Goal: Information Seeking & Learning: Check status

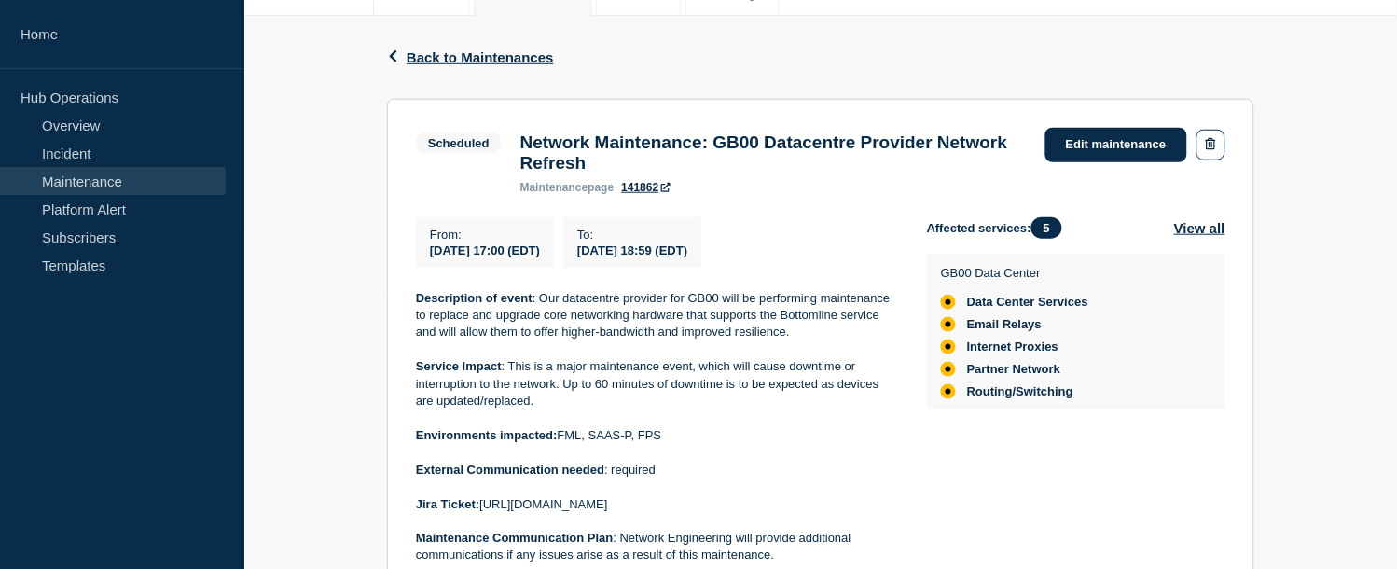
scroll to position [273, 0]
click at [85, 156] on link "Incident" at bounding box center [113, 153] width 226 height 28
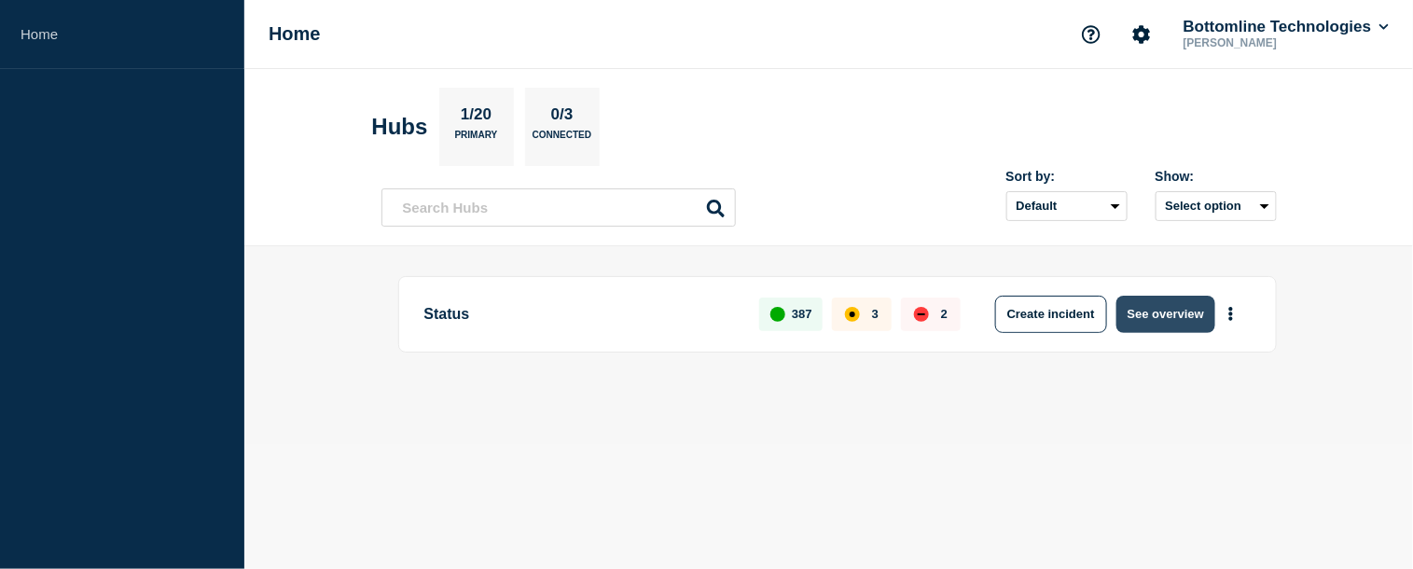
click at [1173, 323] on button "See overview" at bounding box center [1165, 314] width 99 height 37
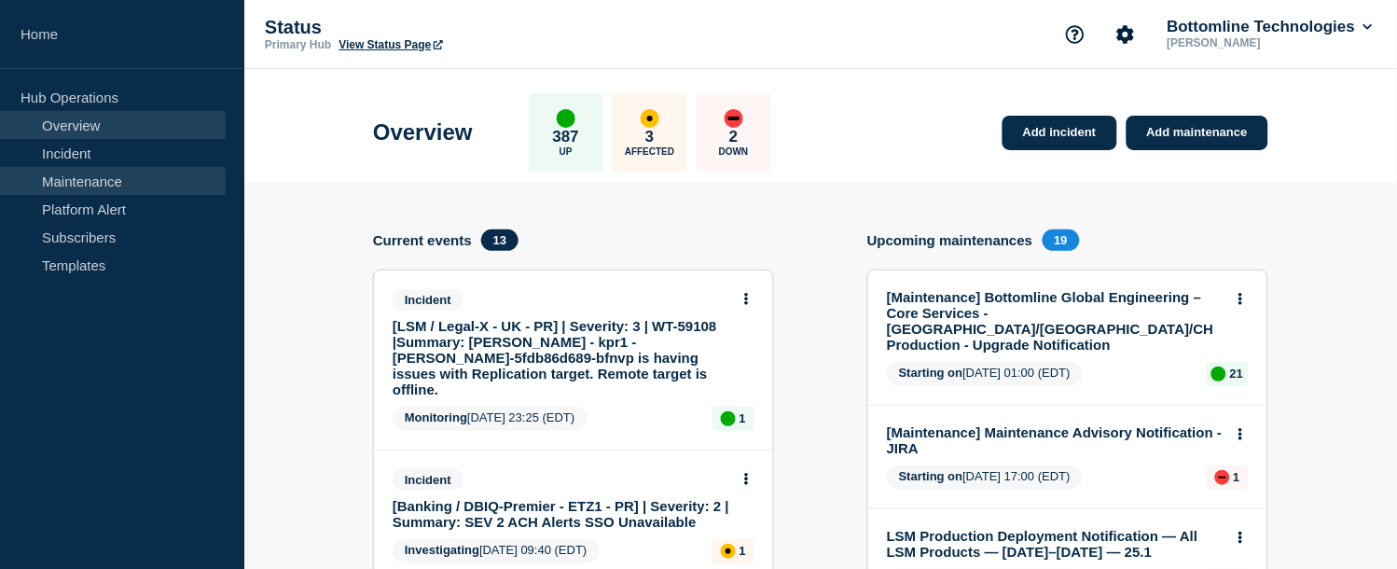
click at [132, 174] on link "Maintenance" at bounding box center [113, 181] width 226 height 28
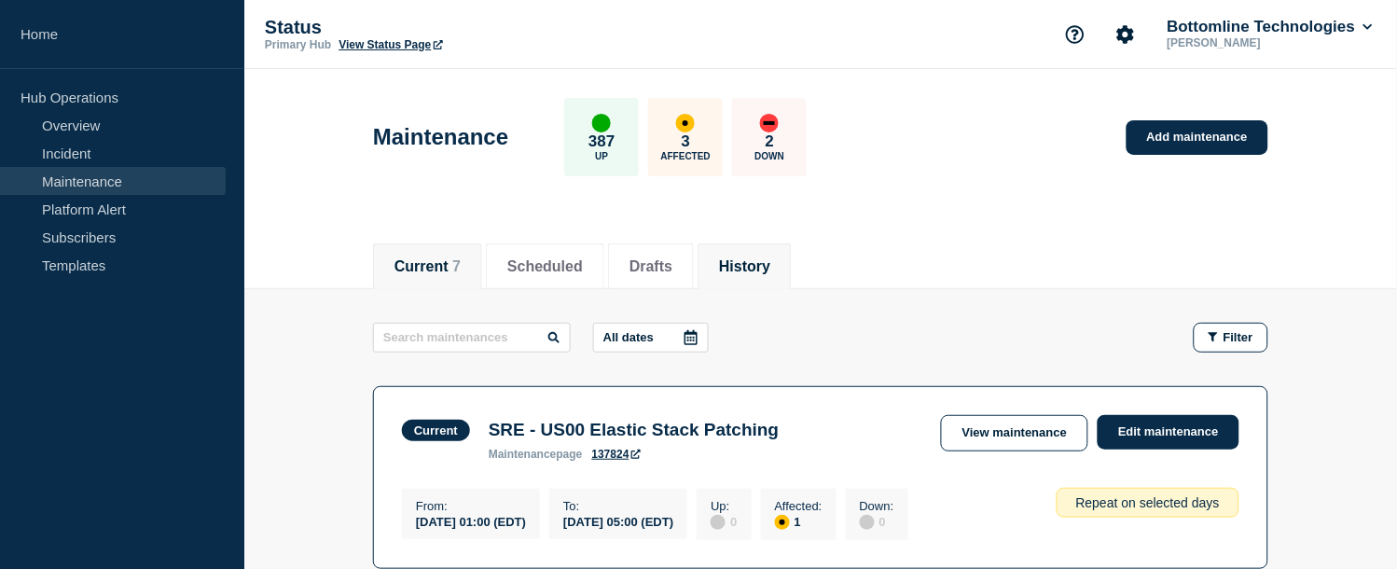
click at [770, 258] on button "History" at bounding box center [744, 266] width 51 height 17
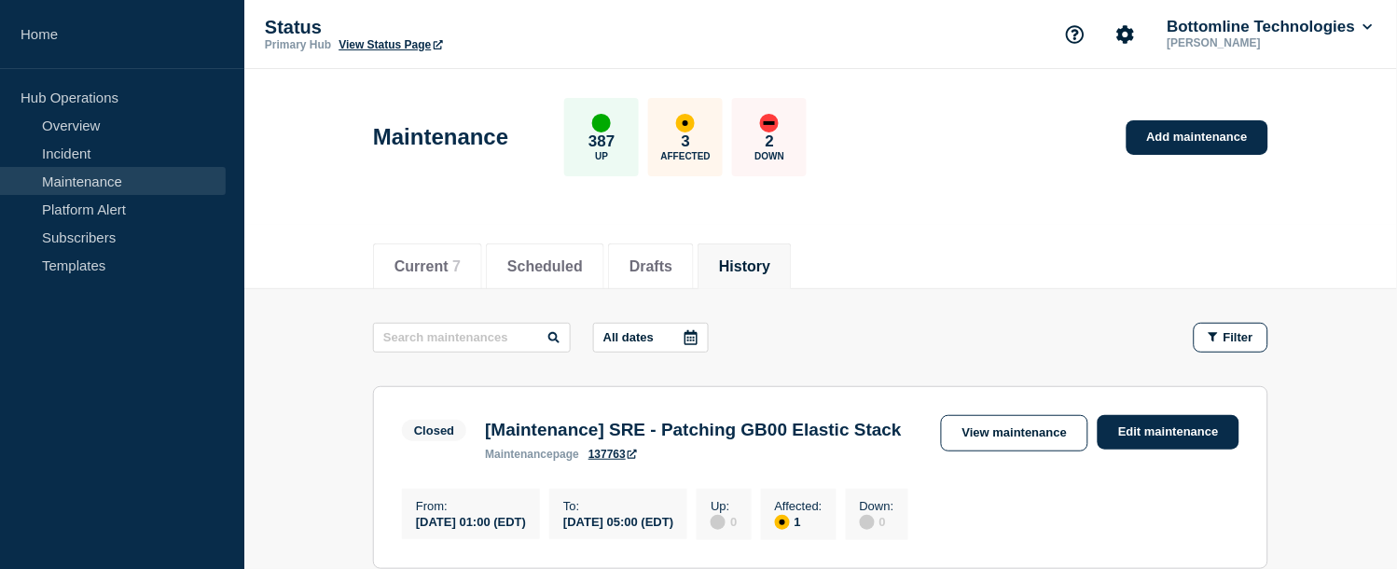
click at [698, 339] on icon at bounding box center [691, 337] width 15 height 15
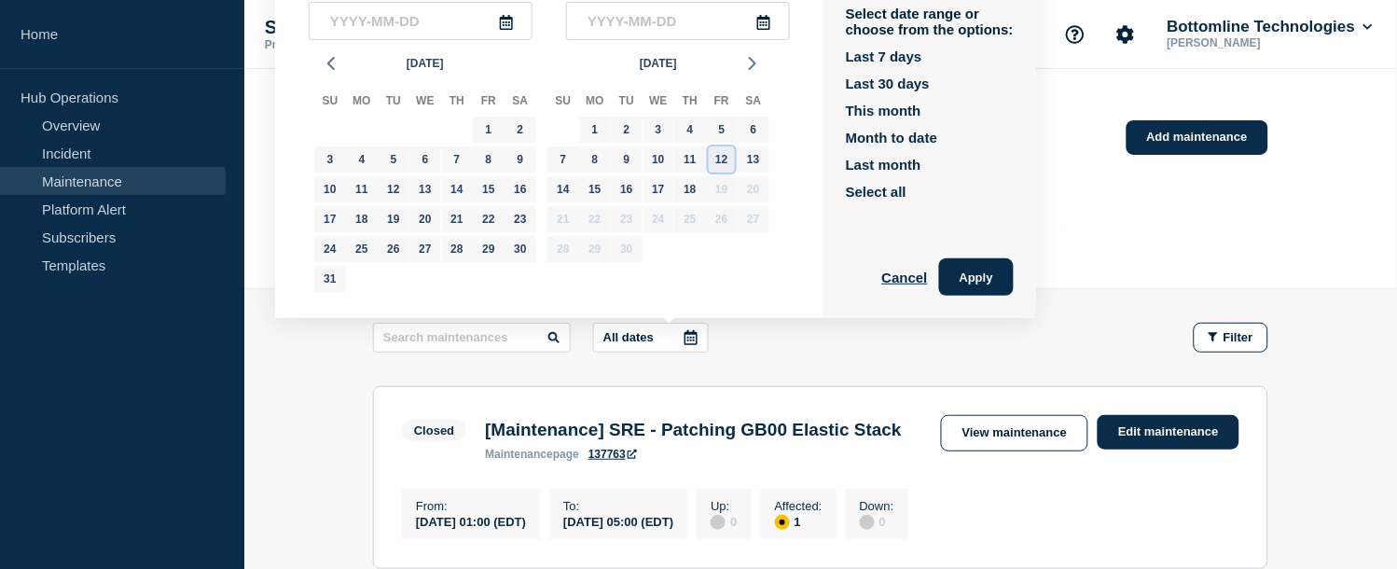
click at [715, 161] on div "12" at bounding box center [722, 159] width 26 height 26
type input "[DATE]"
click at [657, 187] on div "17" at bounding box center [658, 189] width 26 height 26
type input "[DATE]"
click at [1014, 281] on button "Apply" at bounding box center [976, 276] width 75 height 37
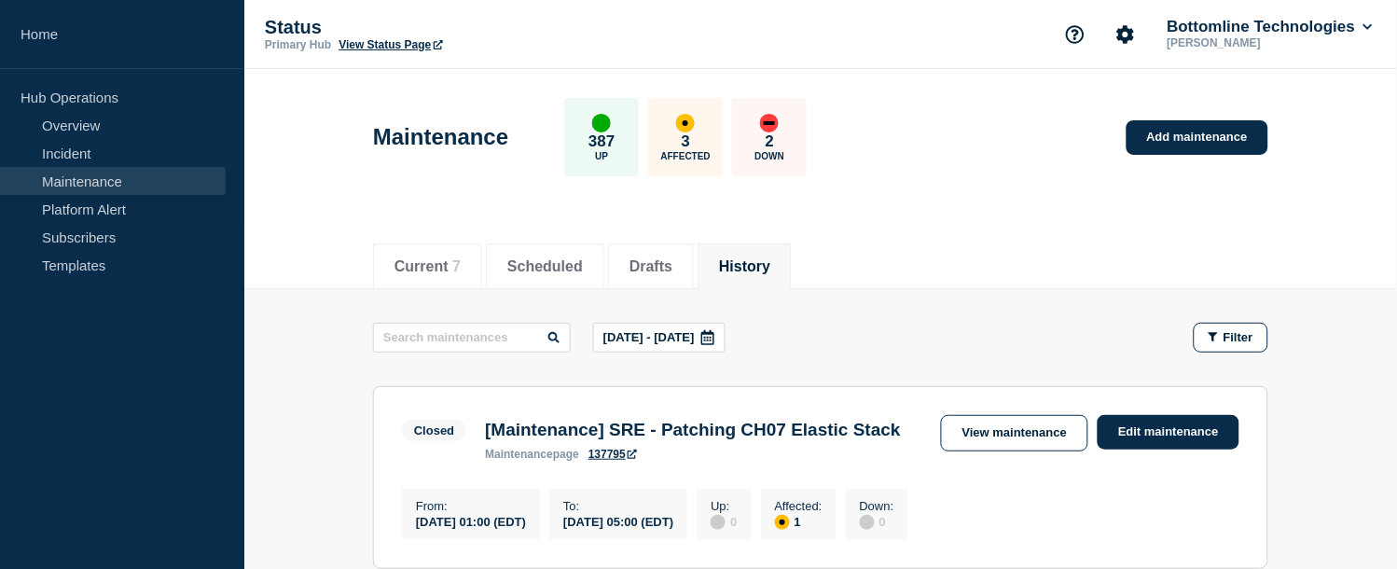
click at [751, 272] on button "History" at bounding box center [744, 266] width 51 height 17
click at [762, 253] on li "History" at bounding box center [745, 266] width 94 height 46
click at [698, 334] on icon at bounding box center [691, 337] width 15 height 15
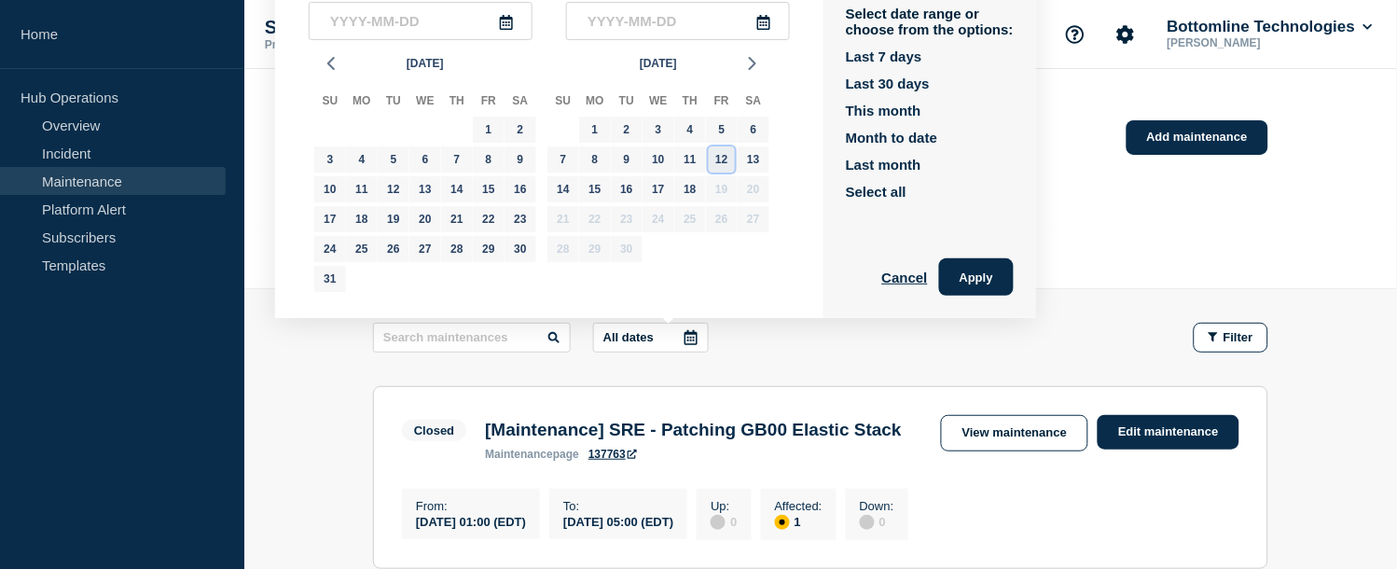
click at [720, 155] on div "12" at bounding box center [722, 159] width 26 height 26
type input "[DATE]"
click at [626, 192] on div "16" at bounding box center [627, 189] width 26 height 26
type input "[DATE]"
click at [985, 280] on button "Apply" at bounding box center [976, 276] width 75 height 37
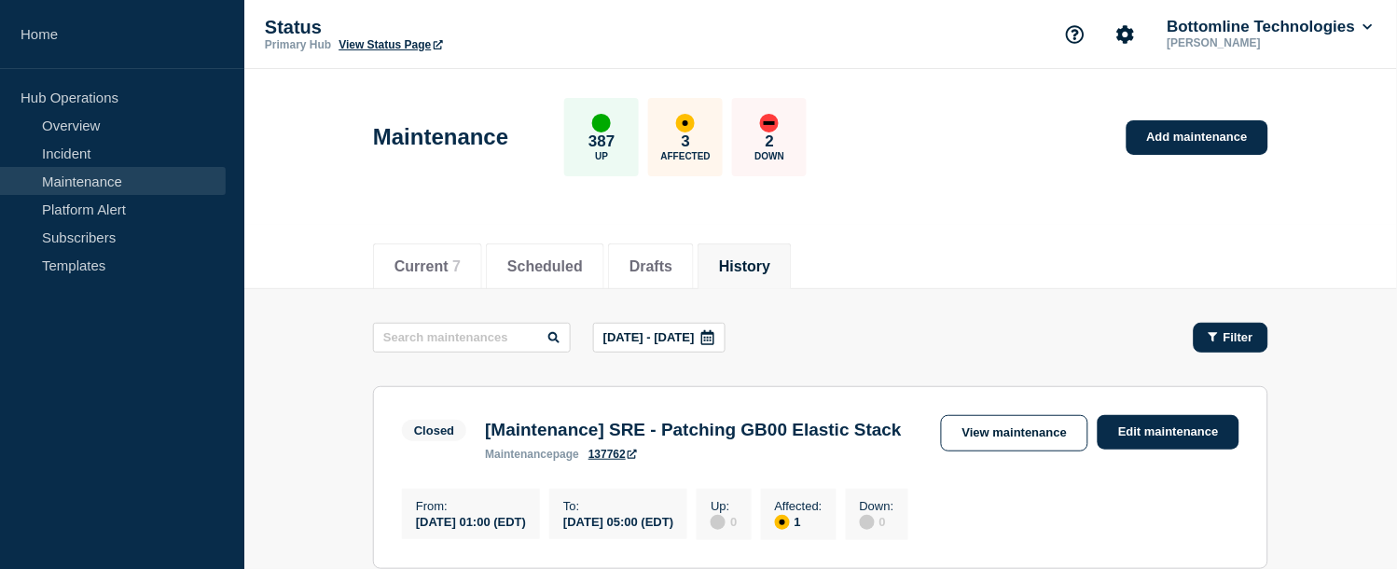
click at [1222, 337] on div "Filter" at bounding box center [1231, 337] width 45 height 14
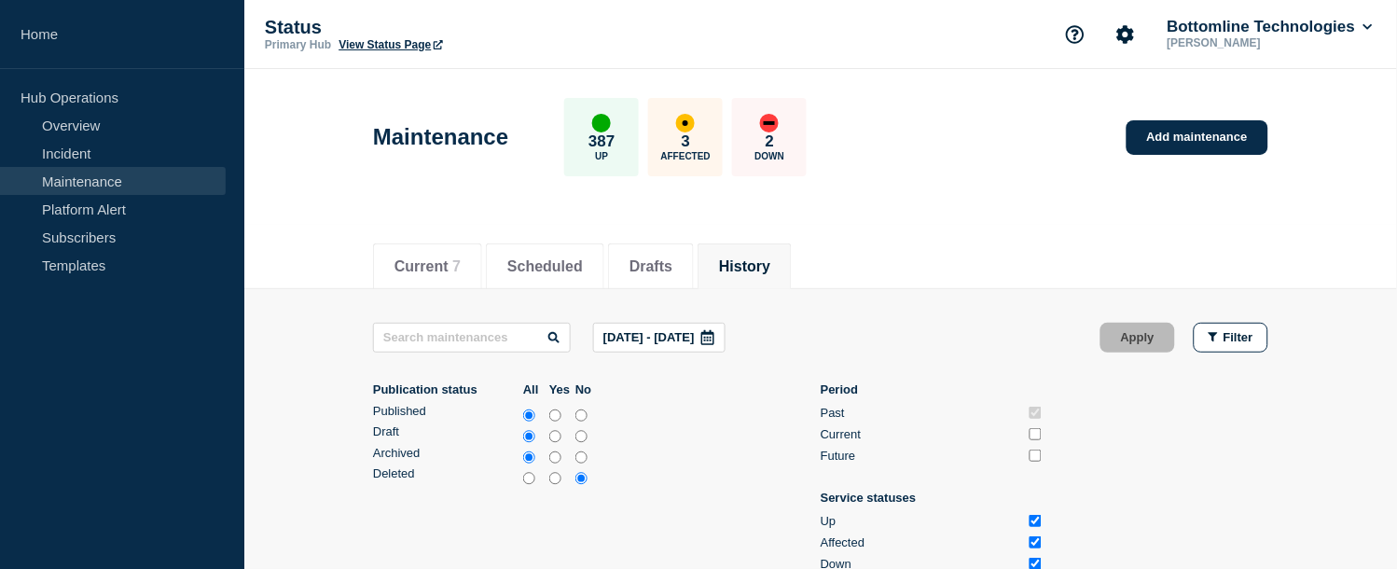
scroll to position [207, 0]
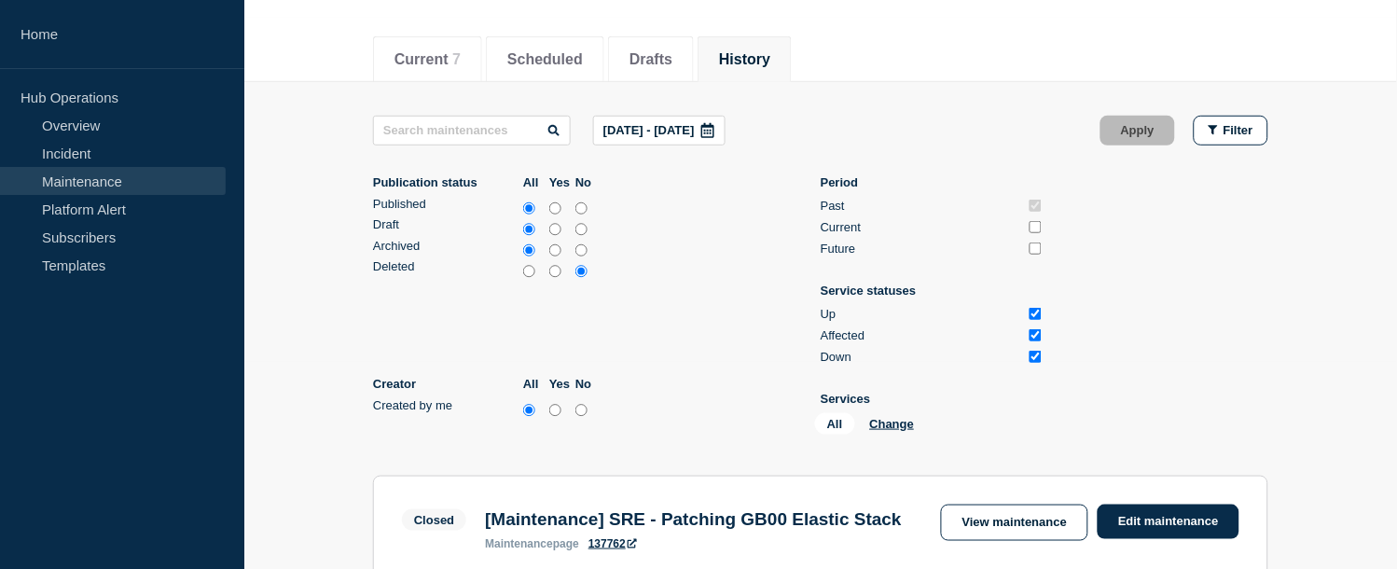
click at [895, 421] on button "Change" at bounding box center [892, 424] width 45 height 14
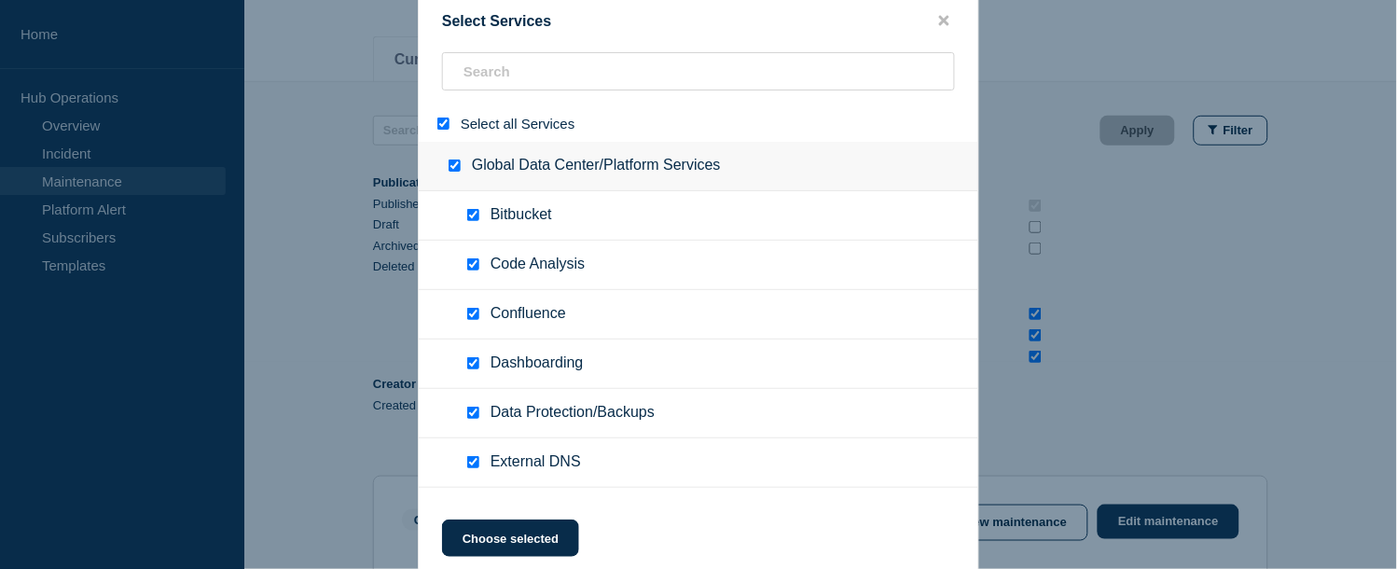
click at [441, 123] on input "select all" at bounding box center [443, 124] width 12 height 12
checkbox input "false"
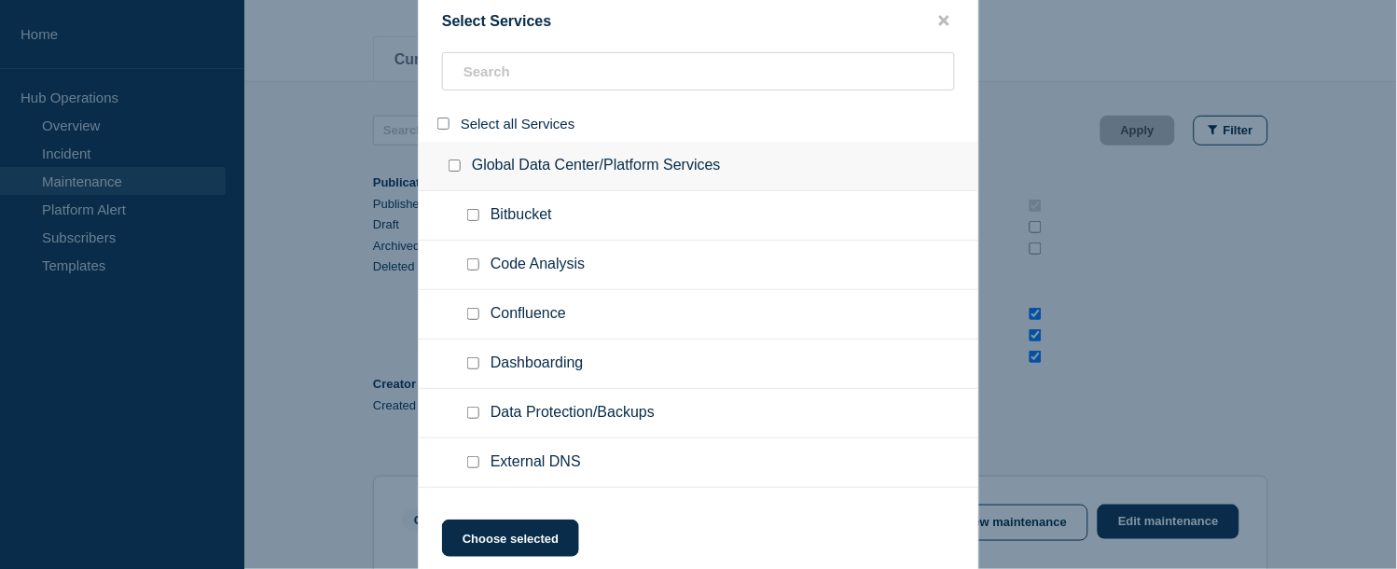
checkbox input "false"
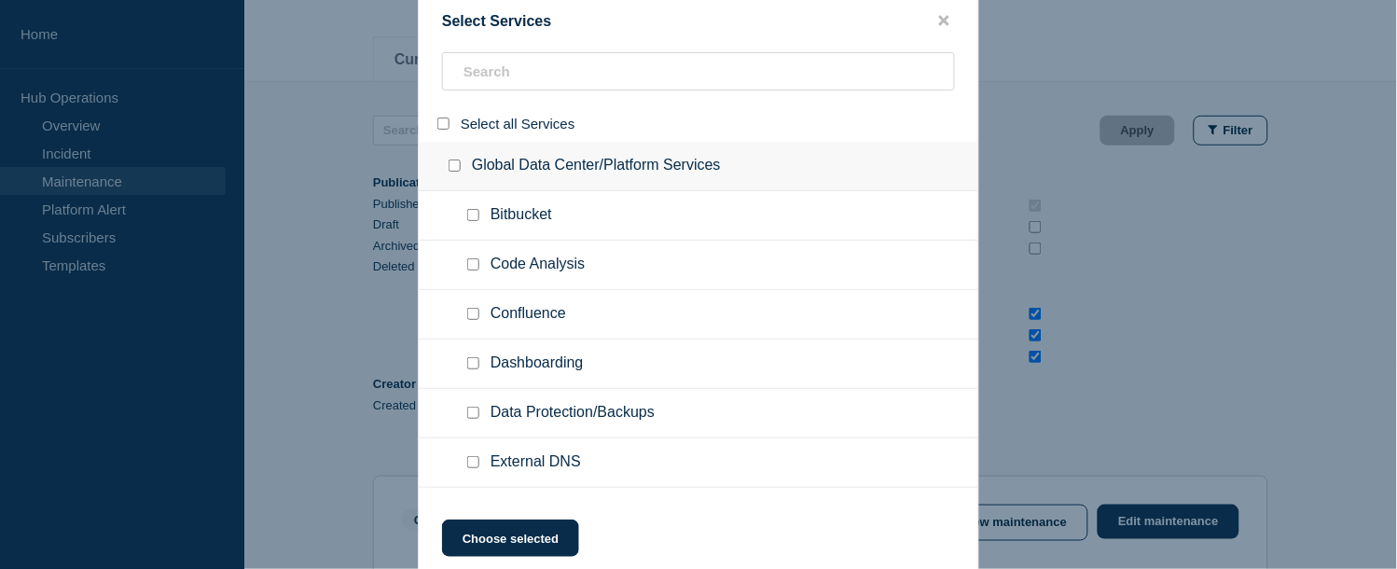
checkbox input "false"
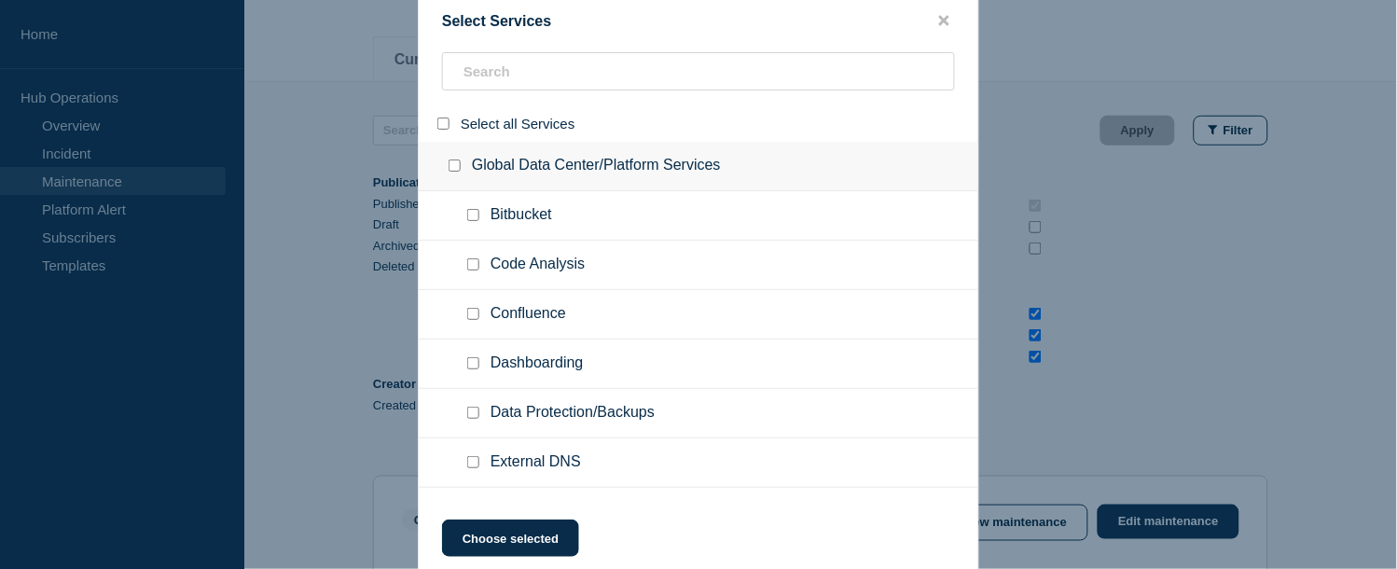
checkbox input "false"
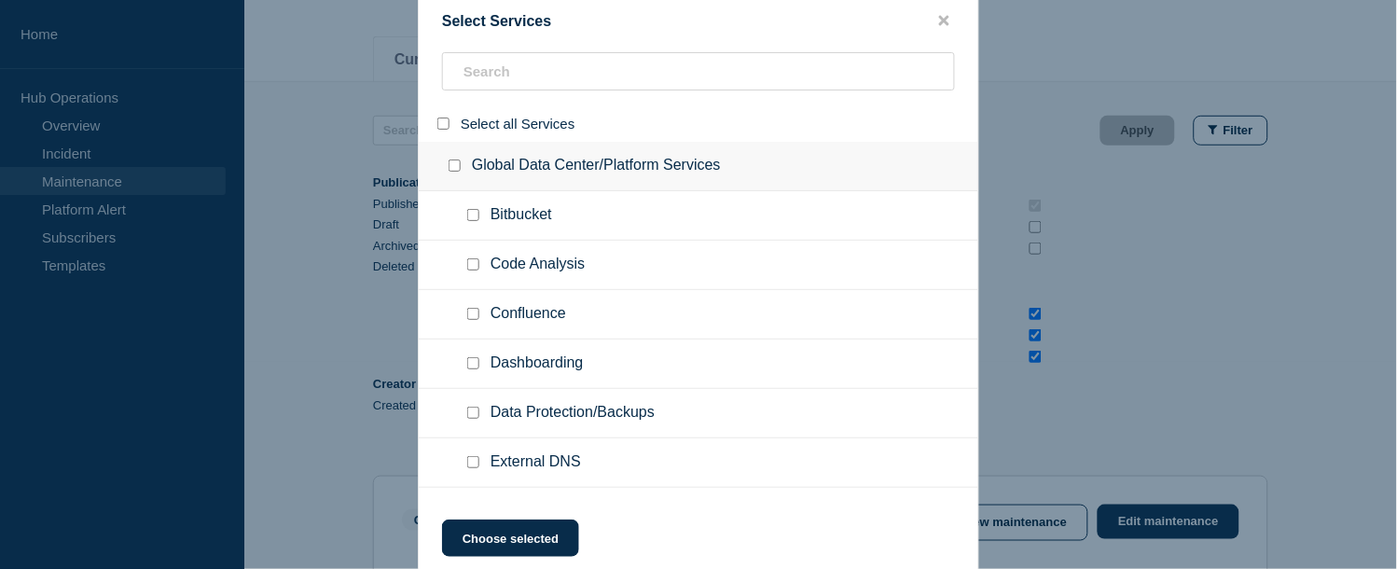
checkbox input "false"
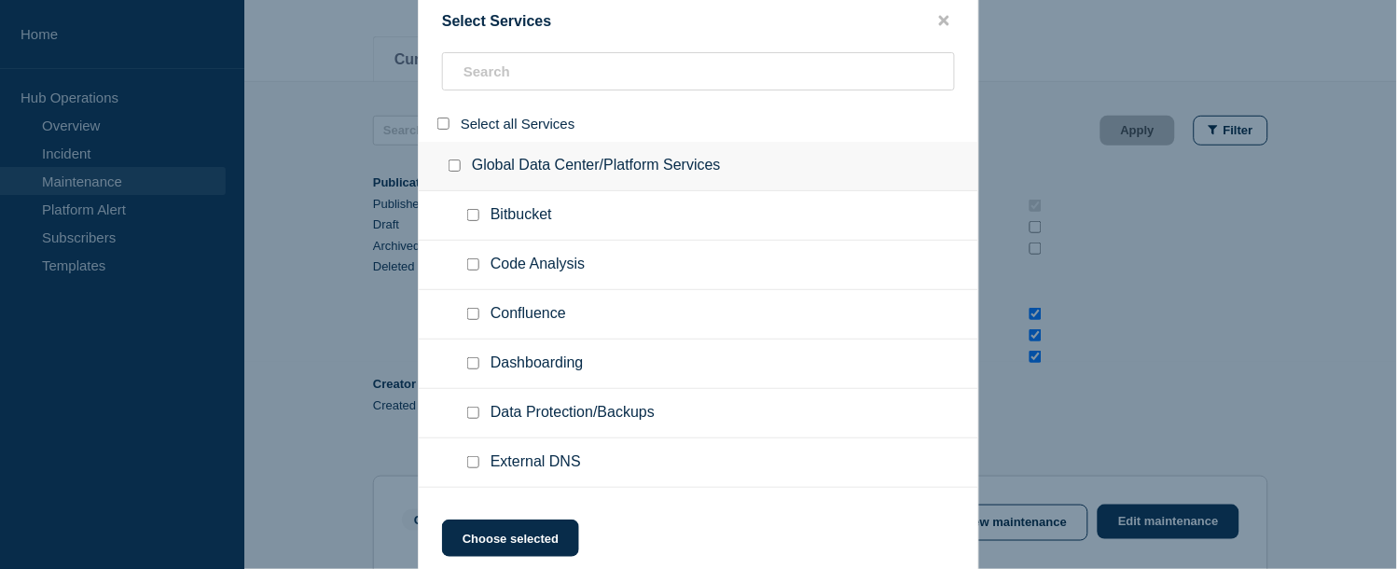
checkbox input "false"
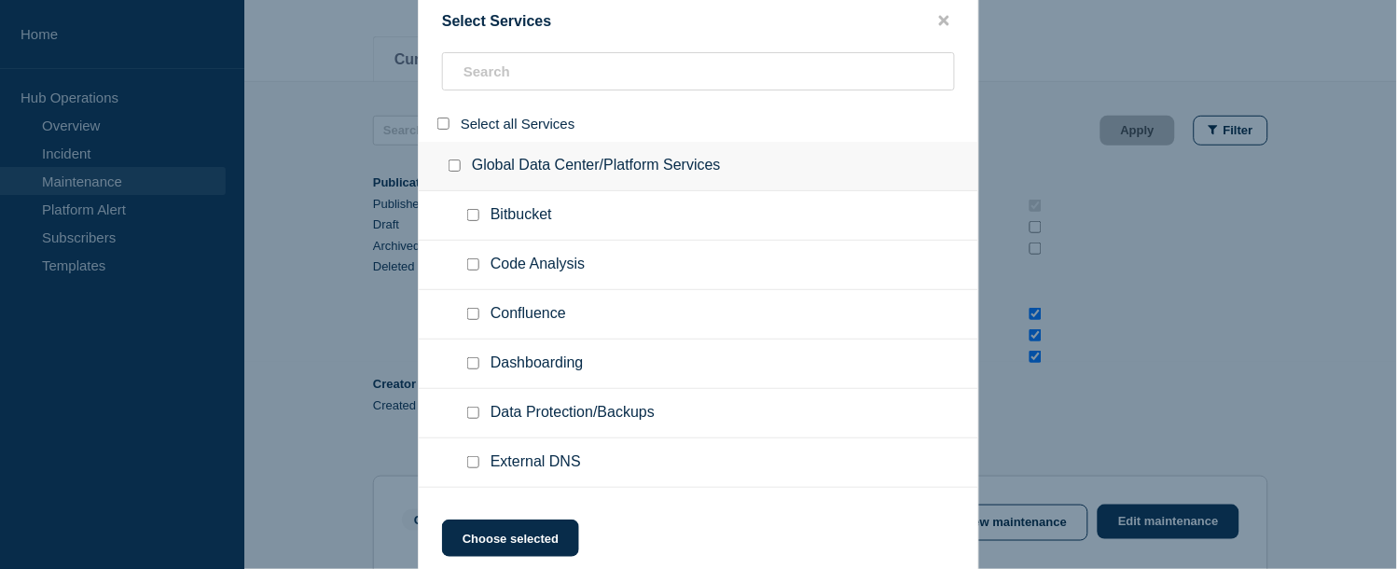
checkbox input "false"
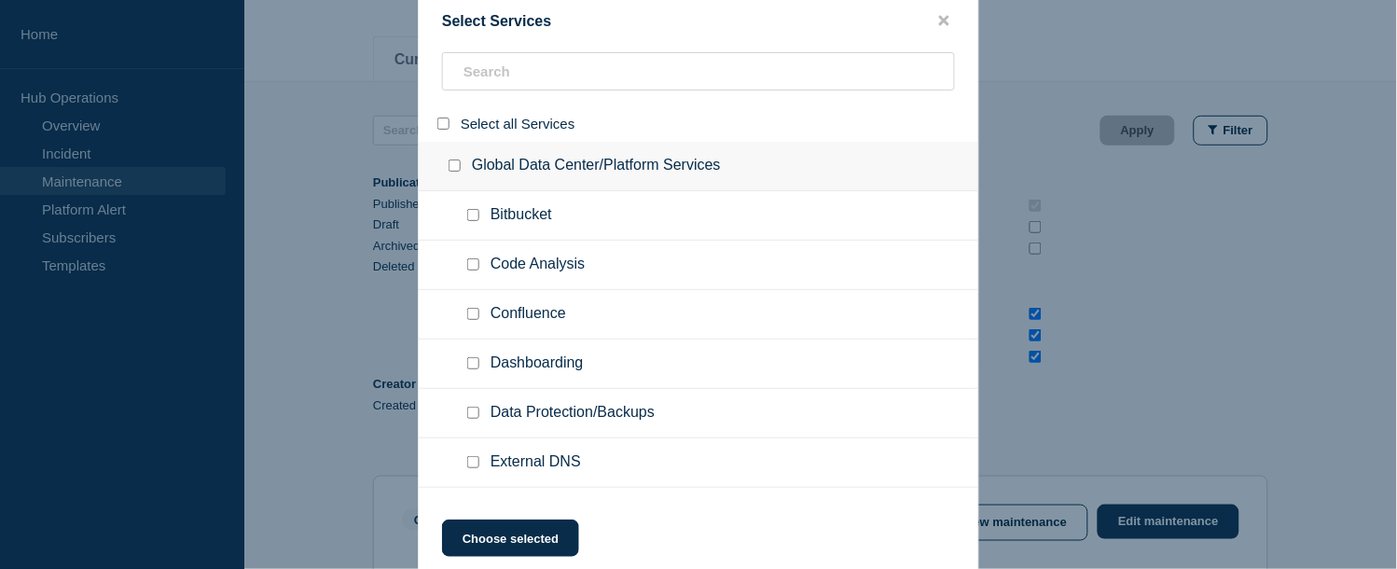
checkbox input "false"
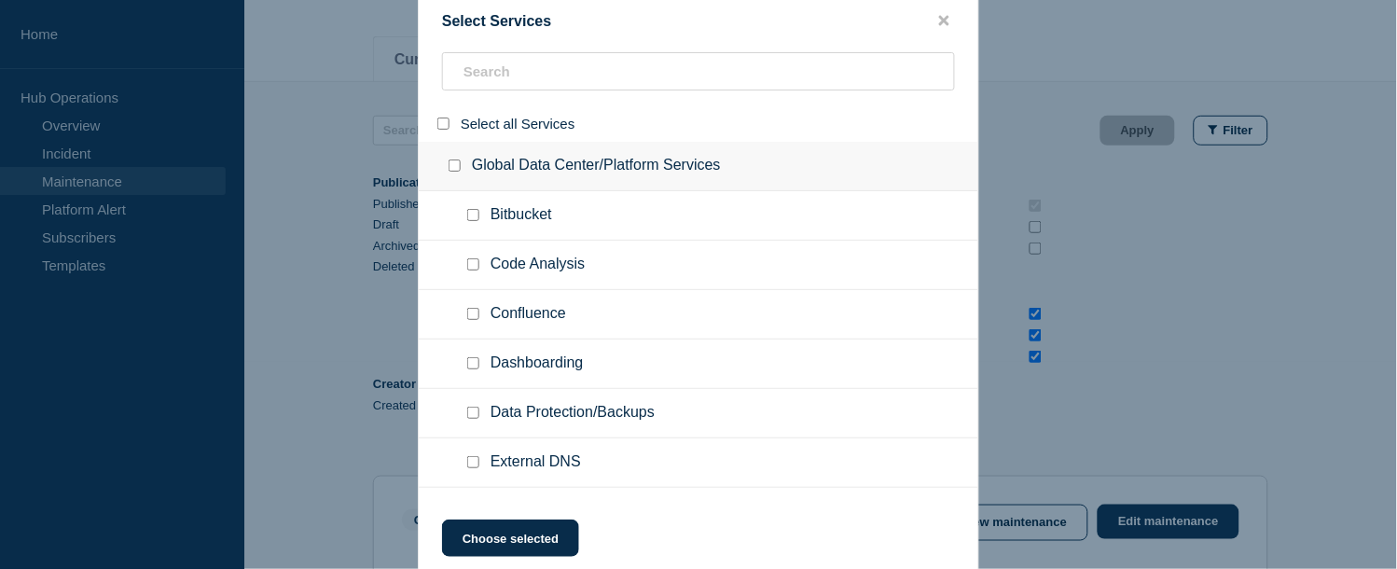
checkbox input "false"
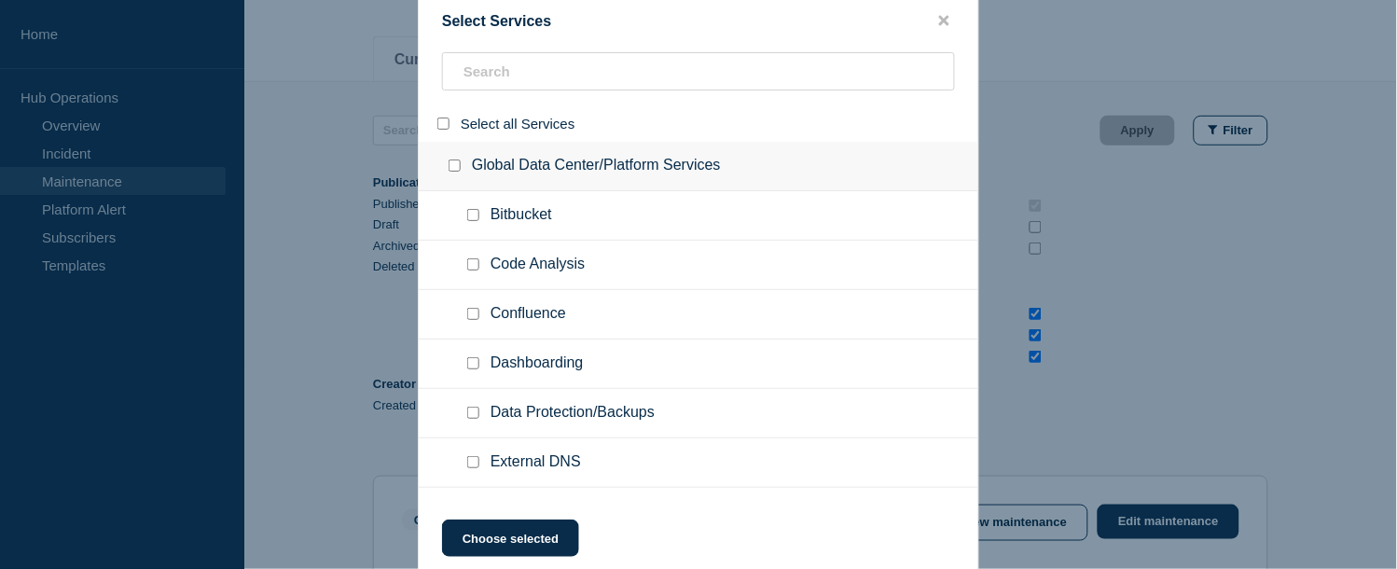
checkbox input "false"
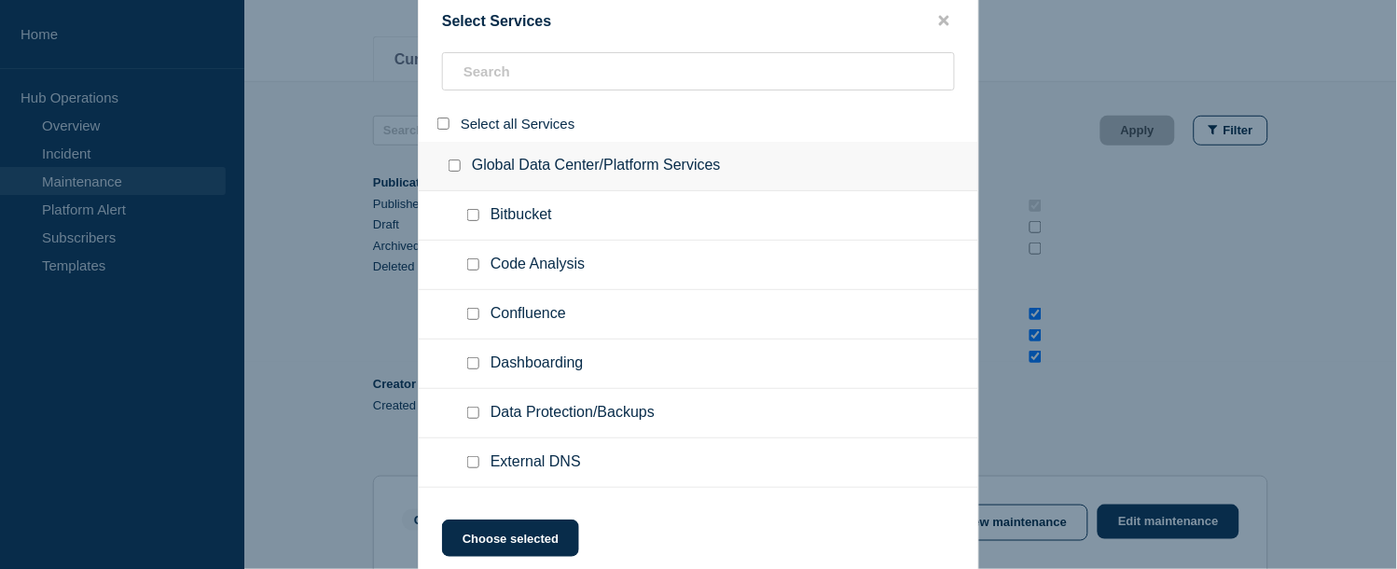
checkbox input "false"
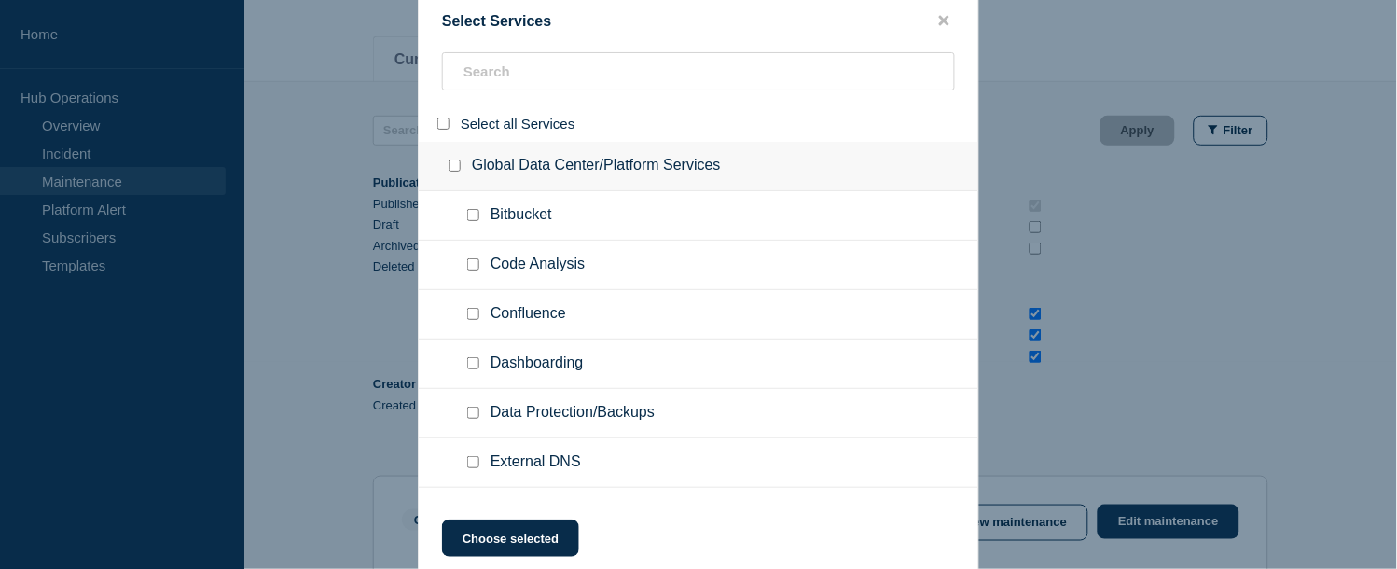
checkbox input "false"
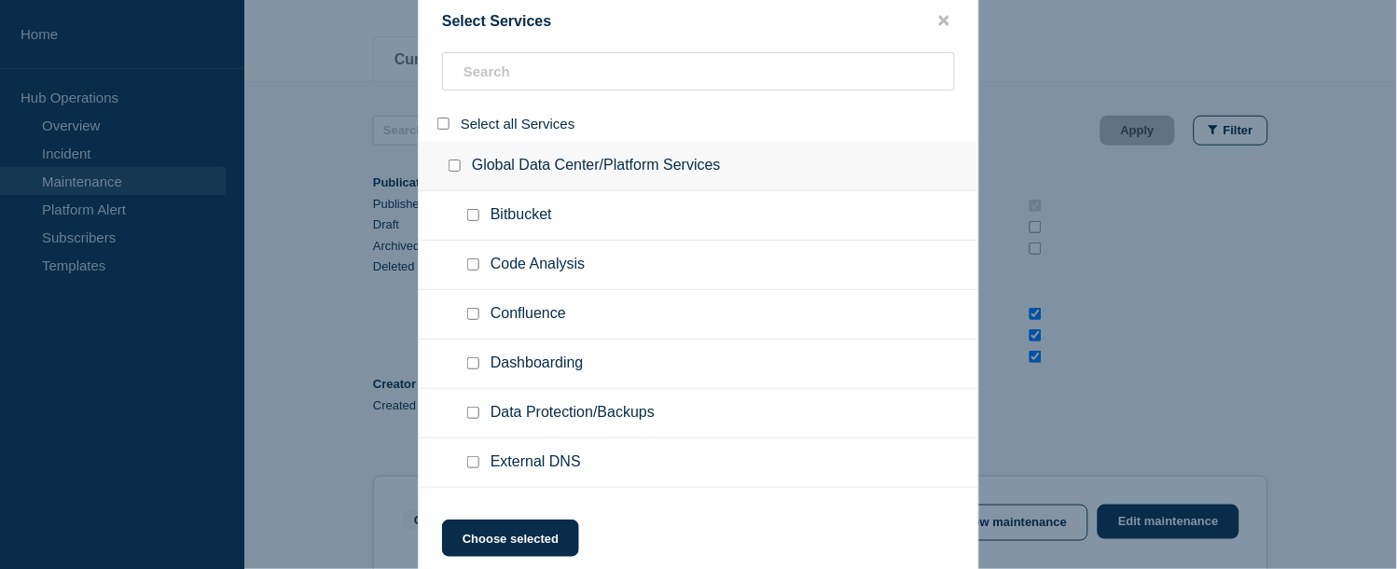
checkbox input "false"
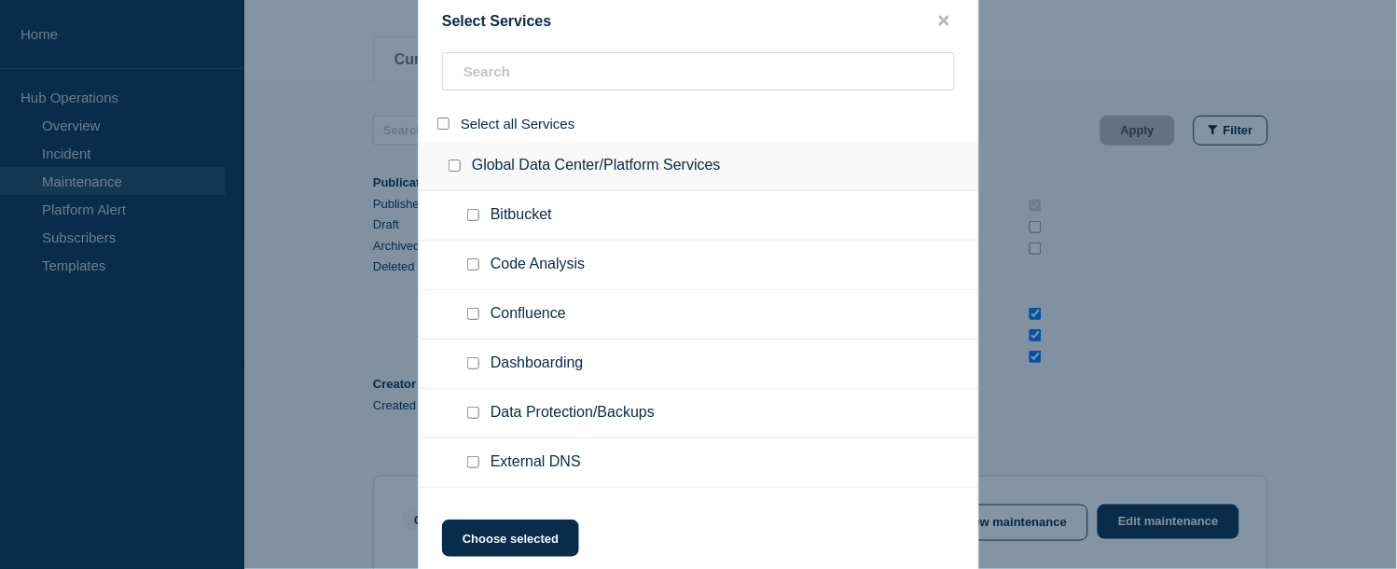
checkbox input "false"
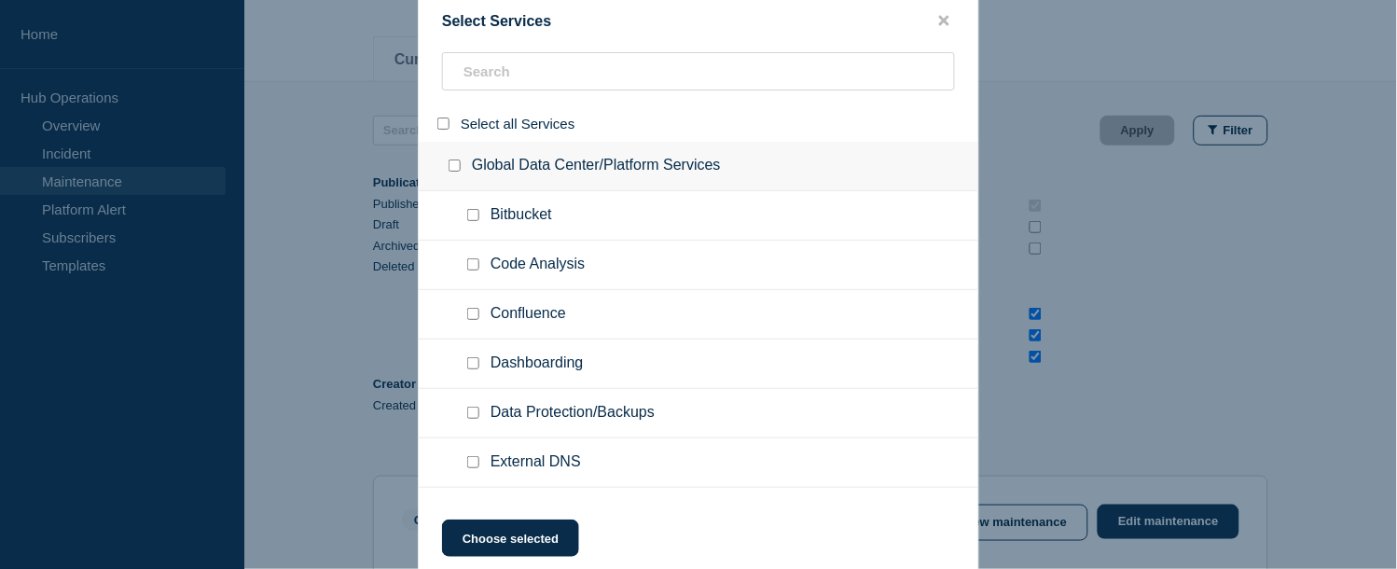
checkbox input "false"
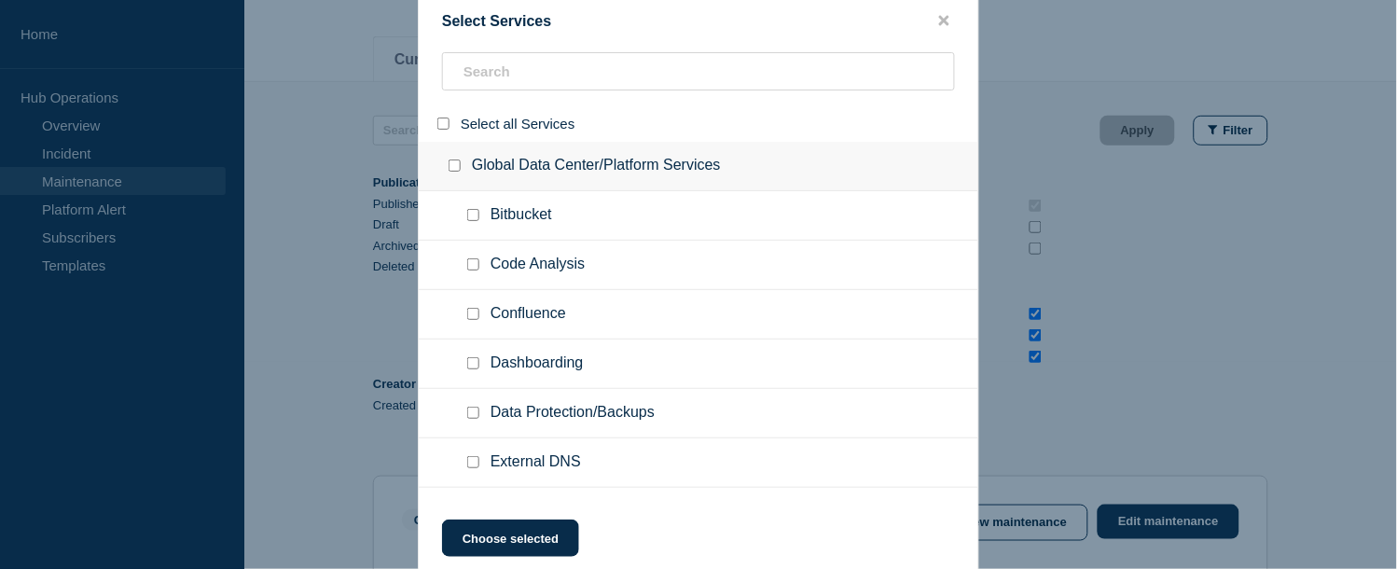
checkbox input "false"
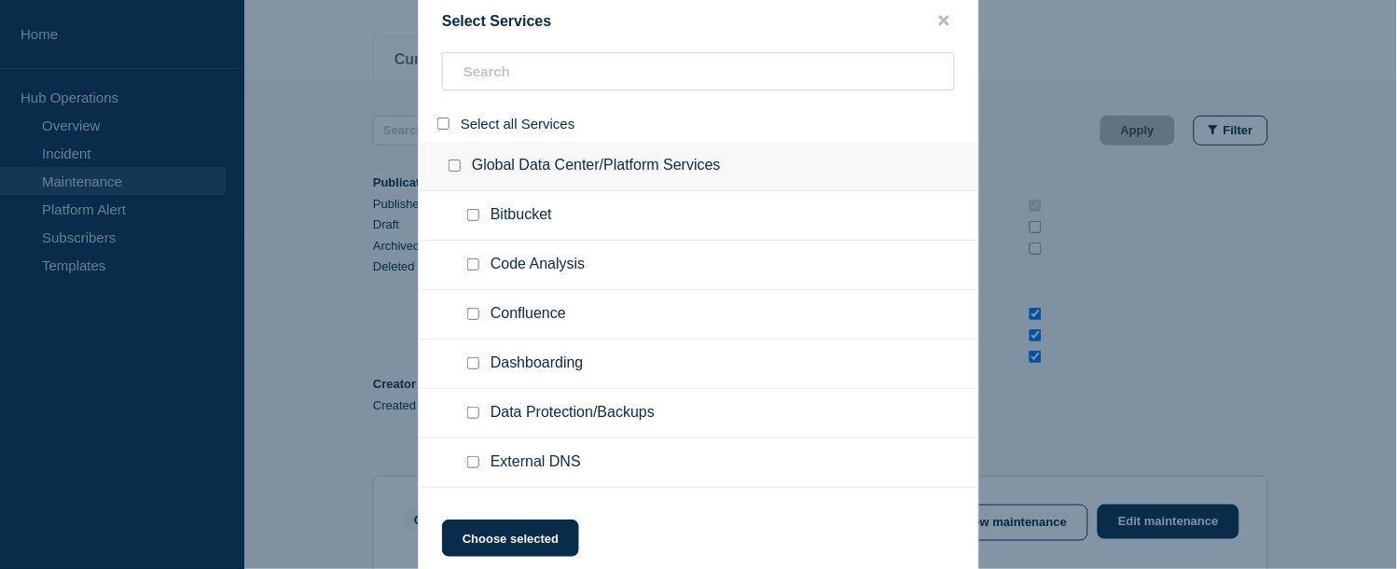
checkbox input "false"
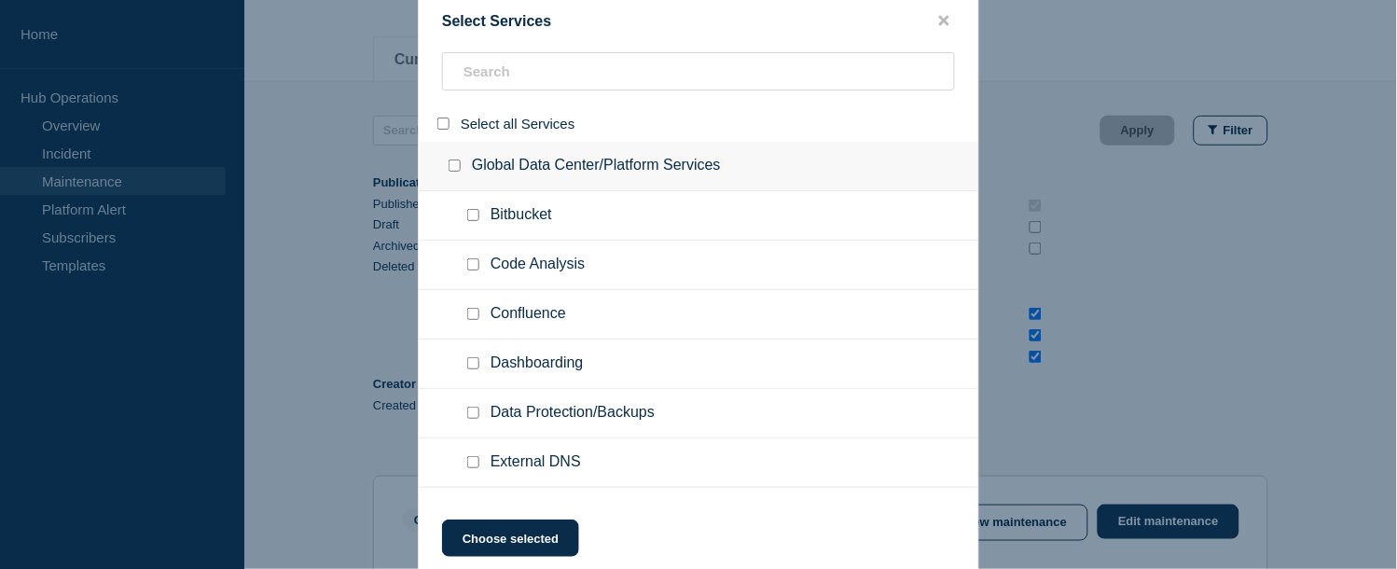
checkbox input "false"
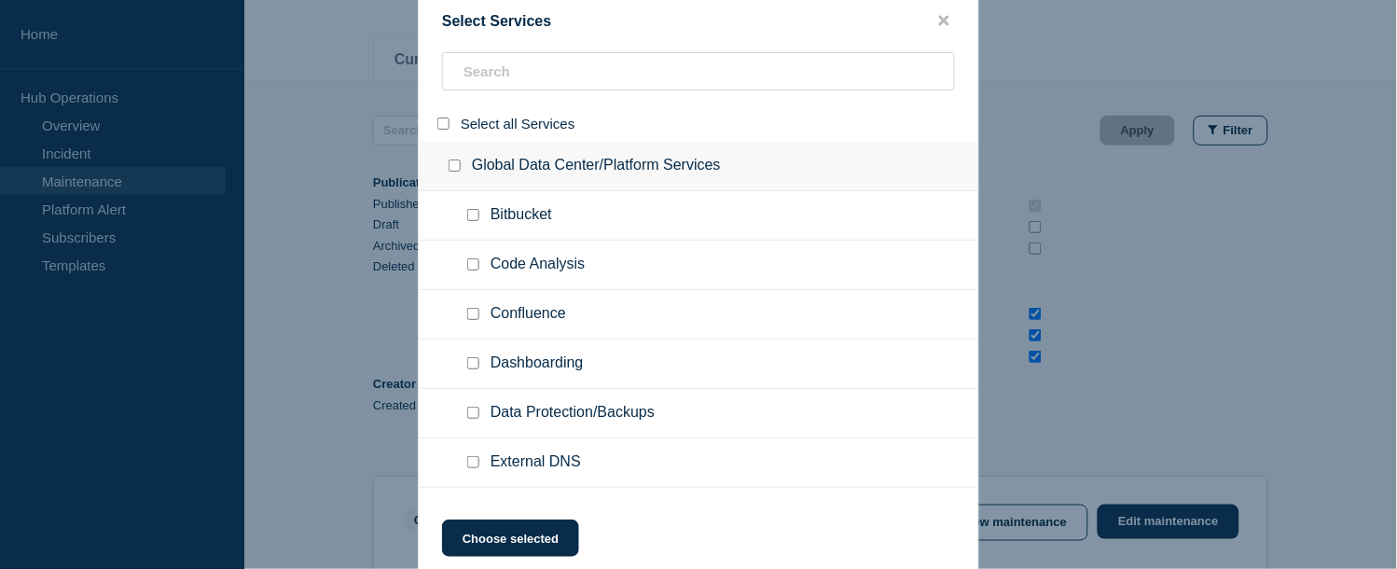
checkbox input "false"
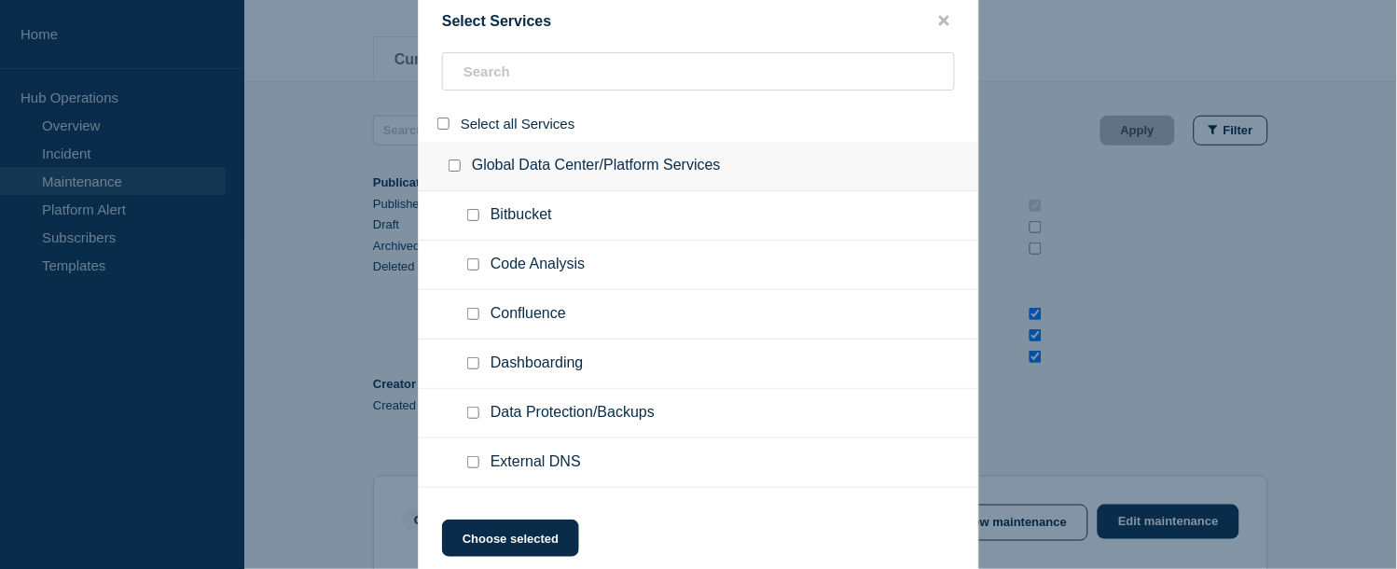
checkbox input "false"
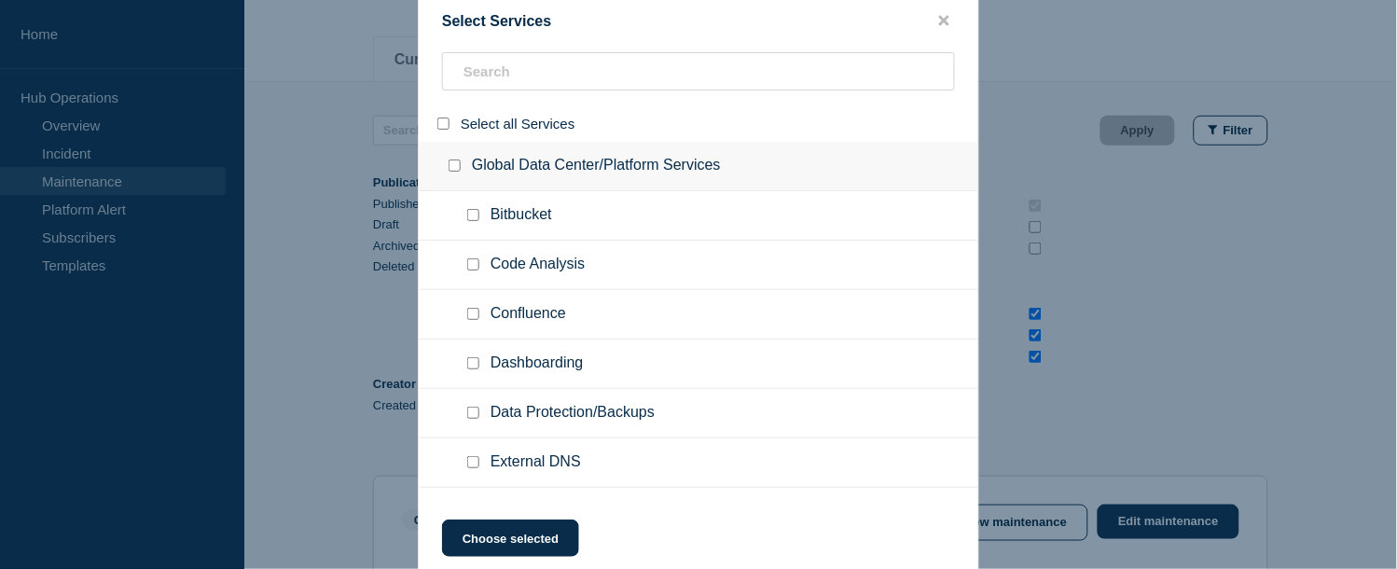
checkbox input "false"
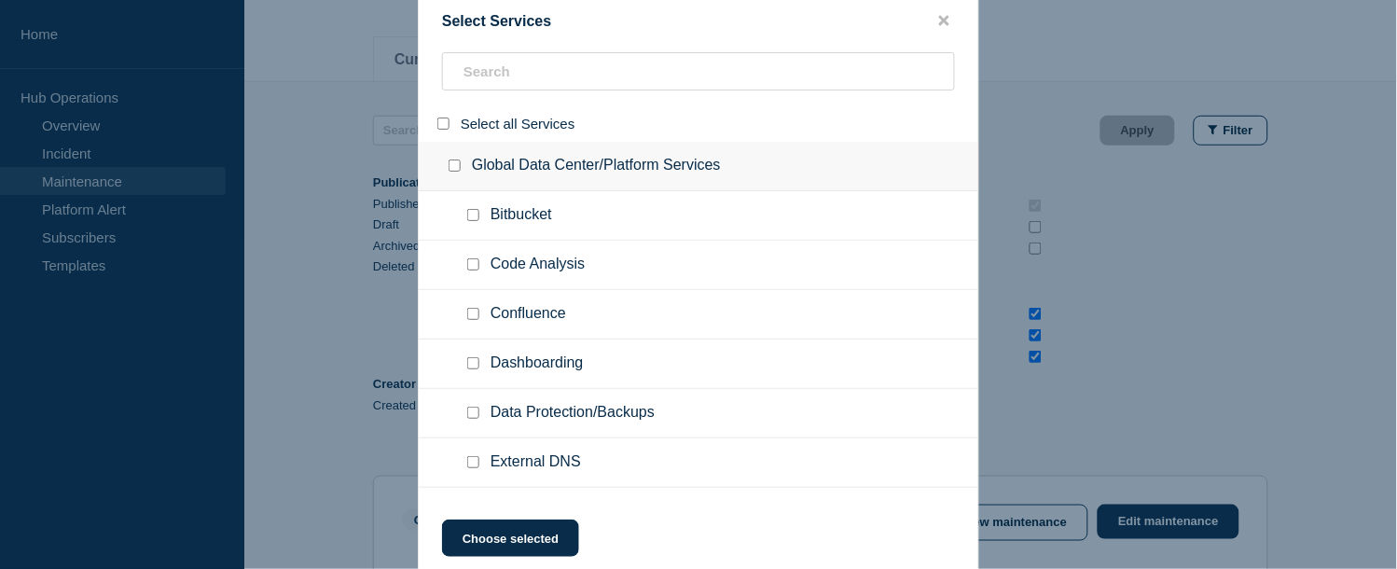
checkbox input "false"
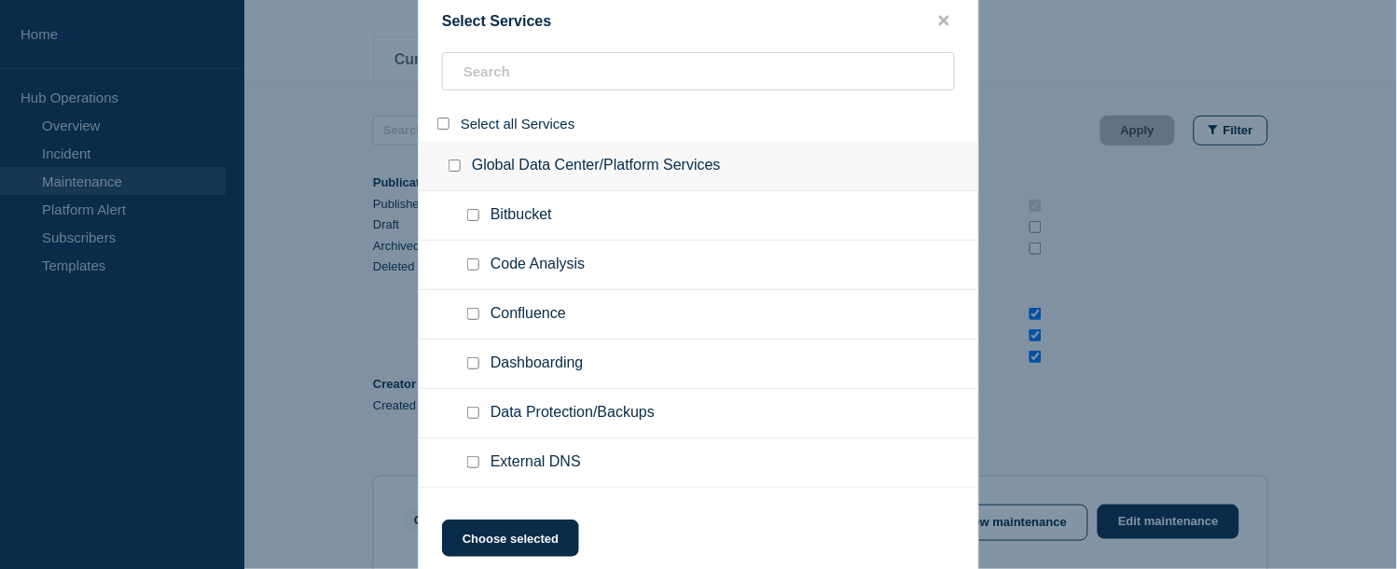
checkbox input "false"
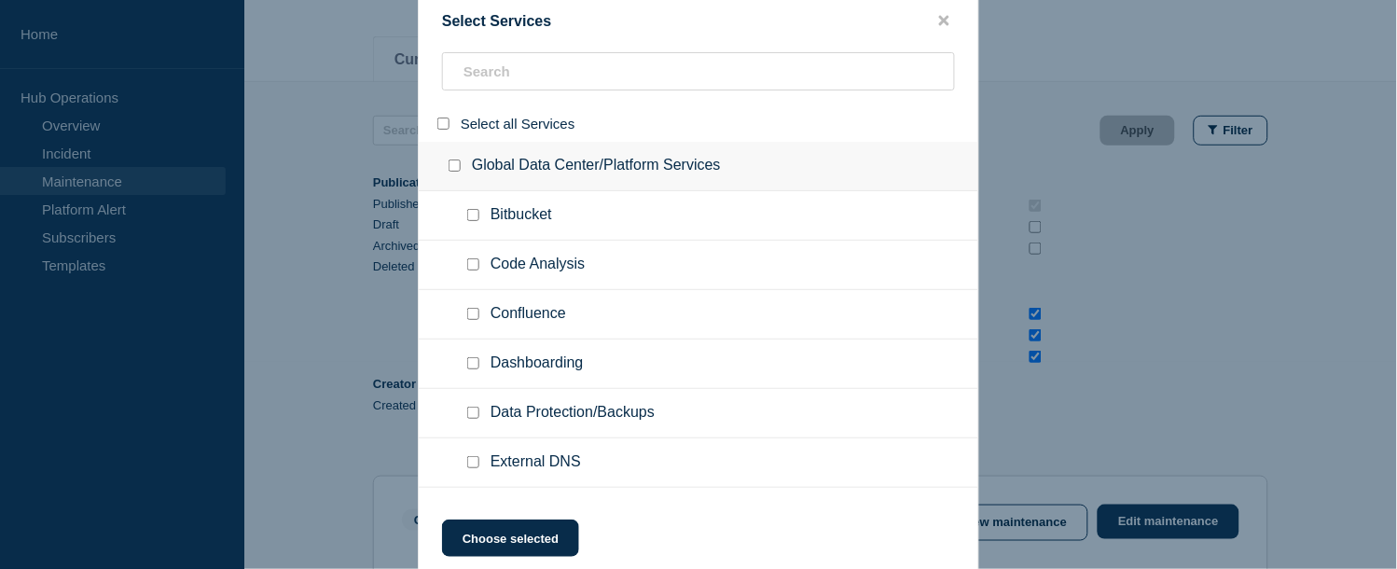
checkbox input "false"
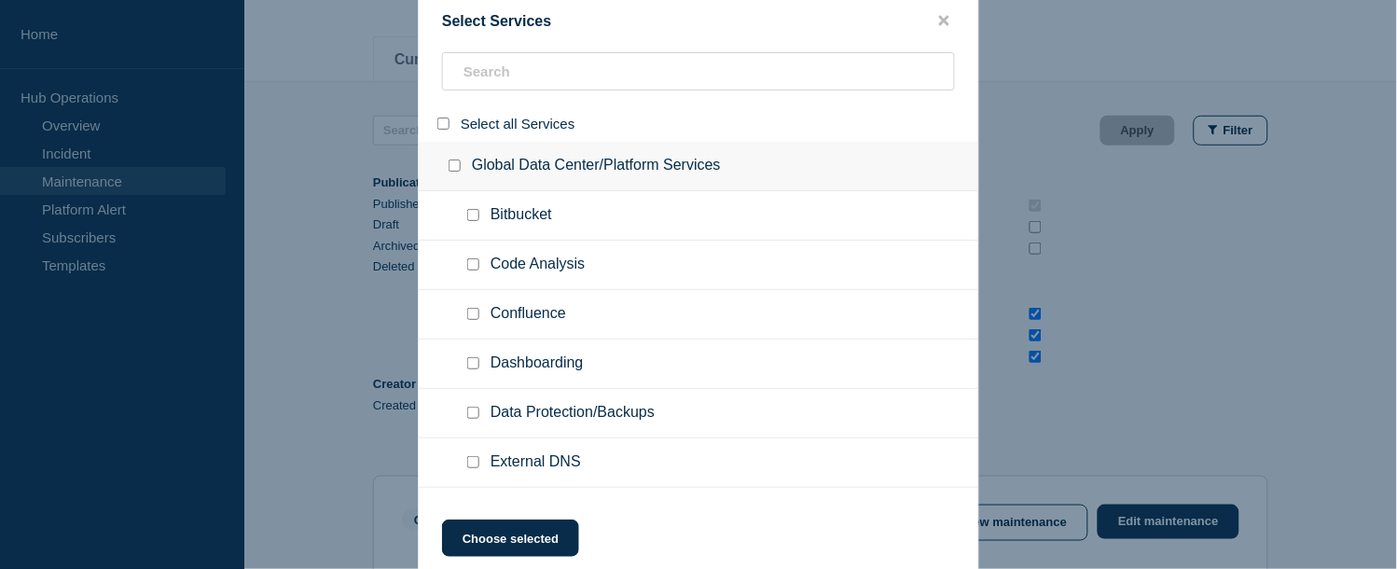
checkbox input "false"
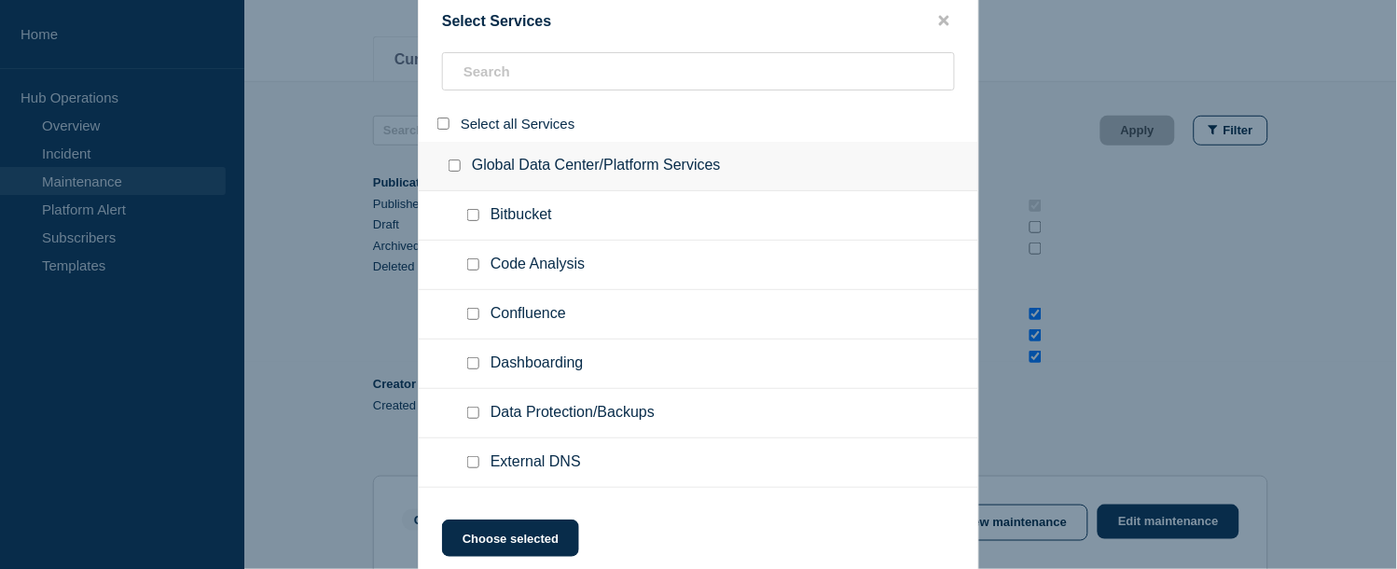
checkbox input "false"
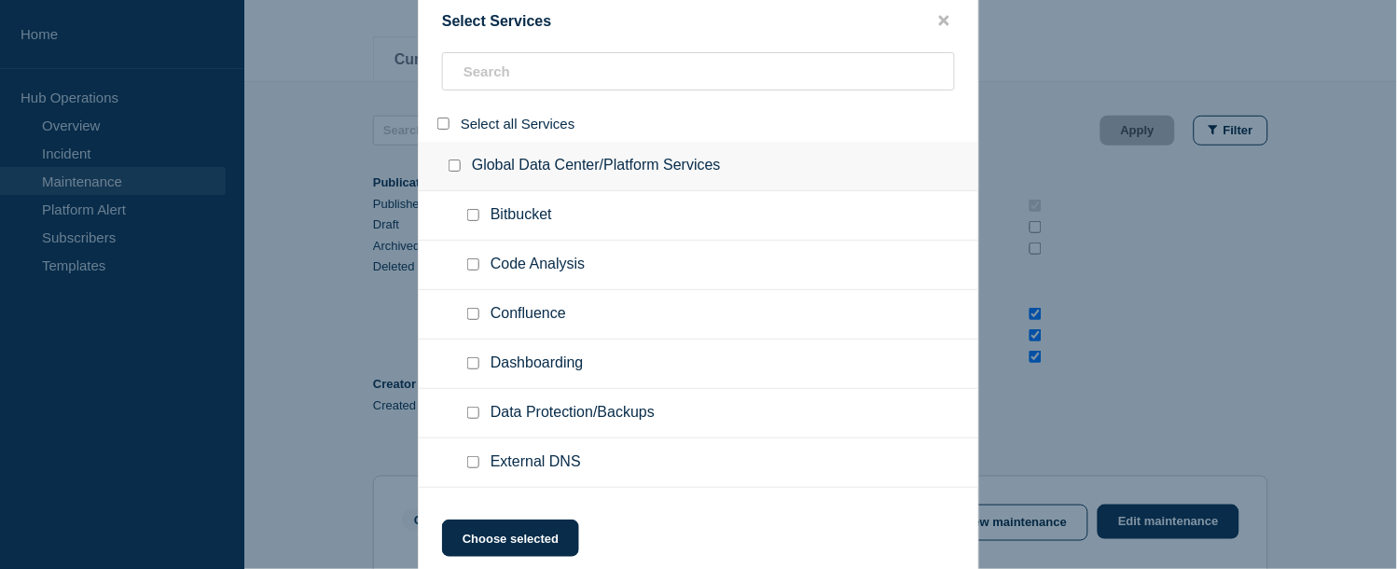
checkbox input "false"
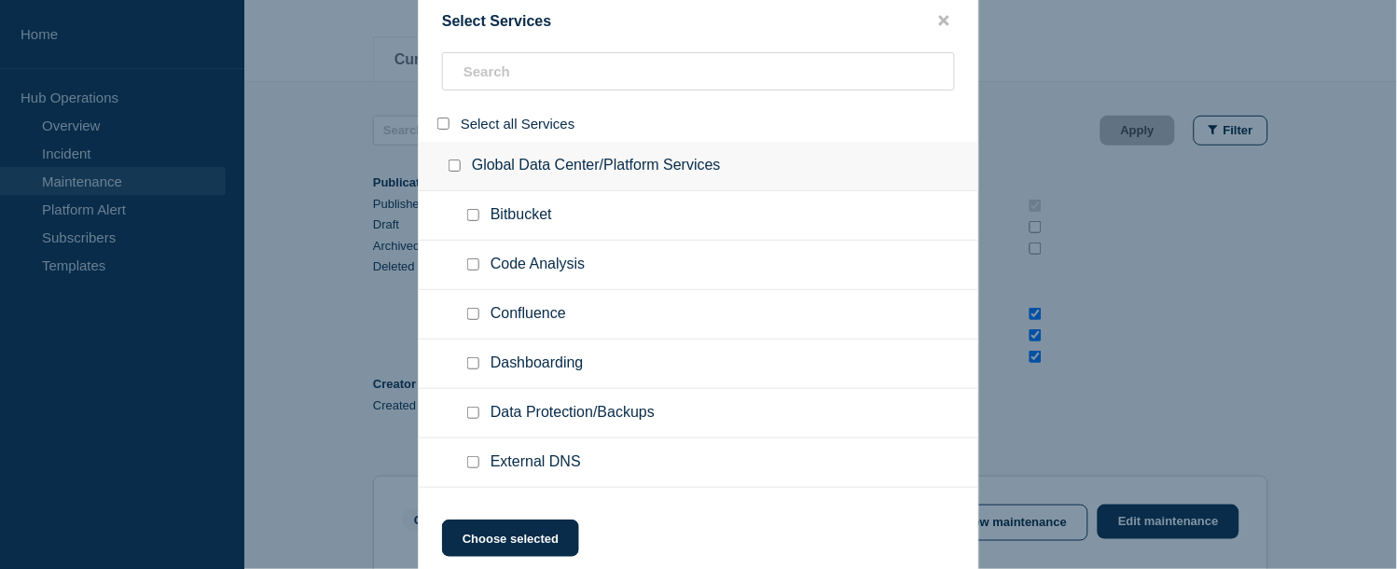
checkbox input "false"
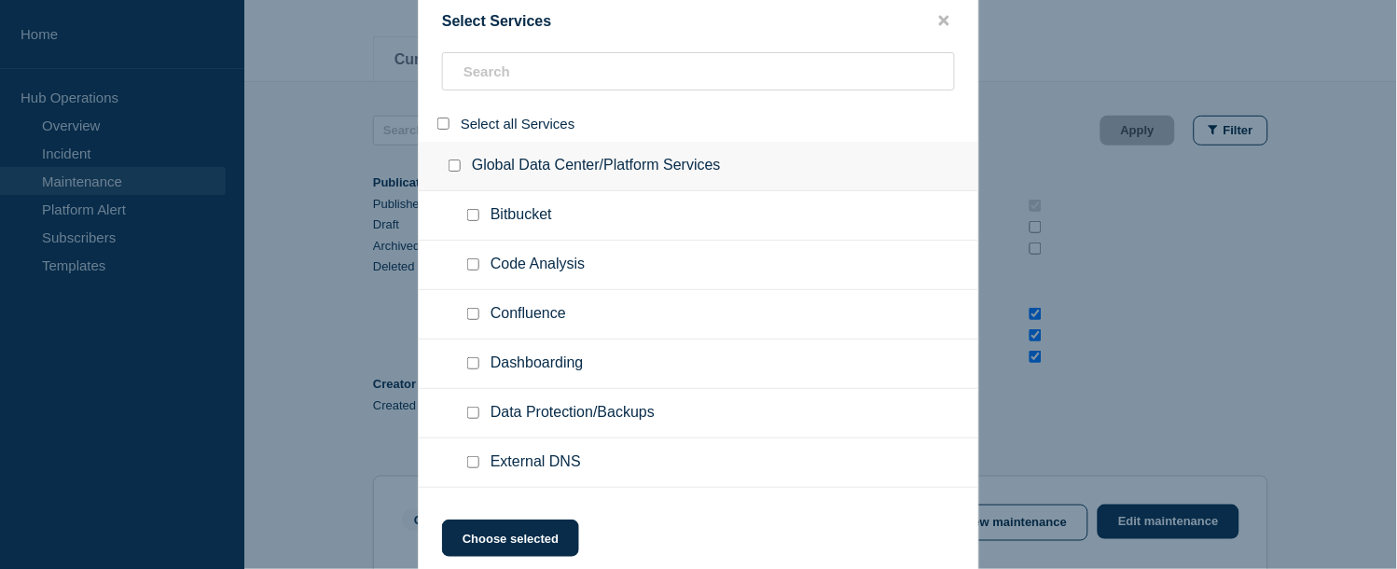
checkbox input "false"
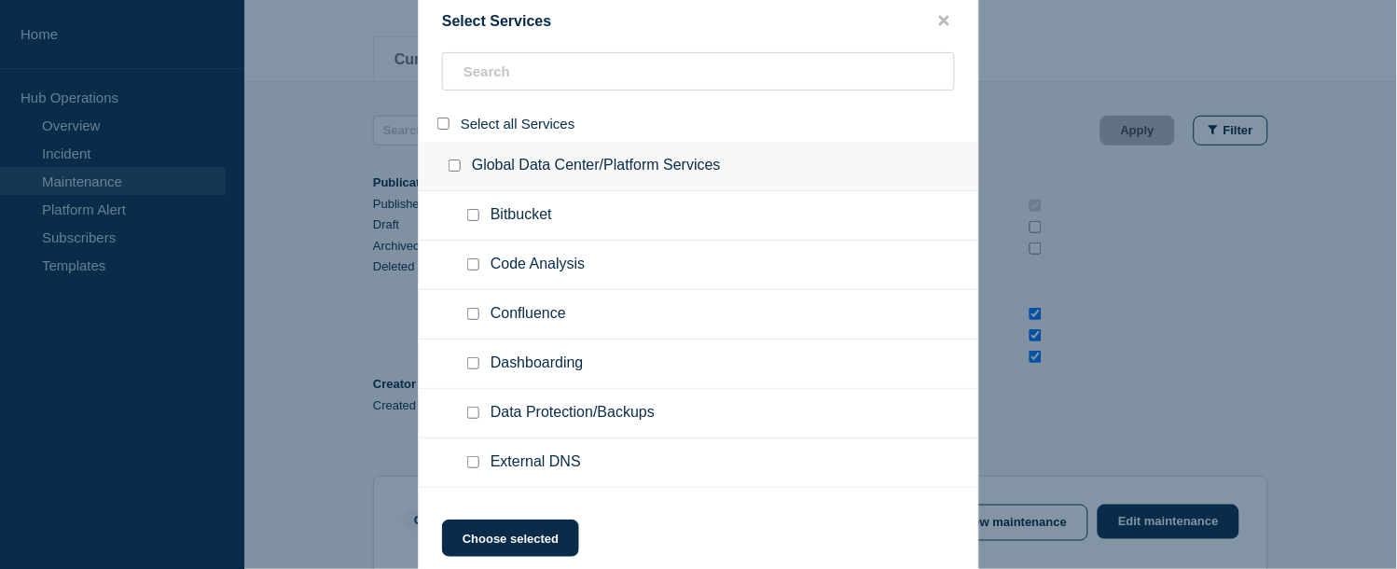
checkbox input "false"
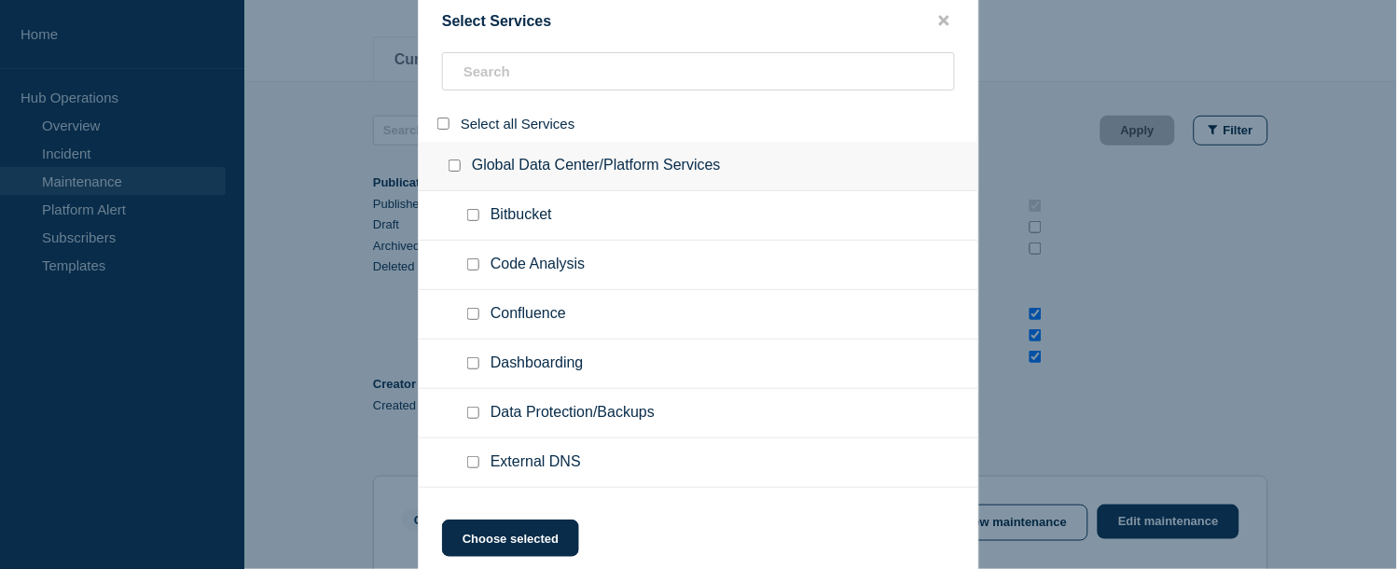
checkbox input "false"
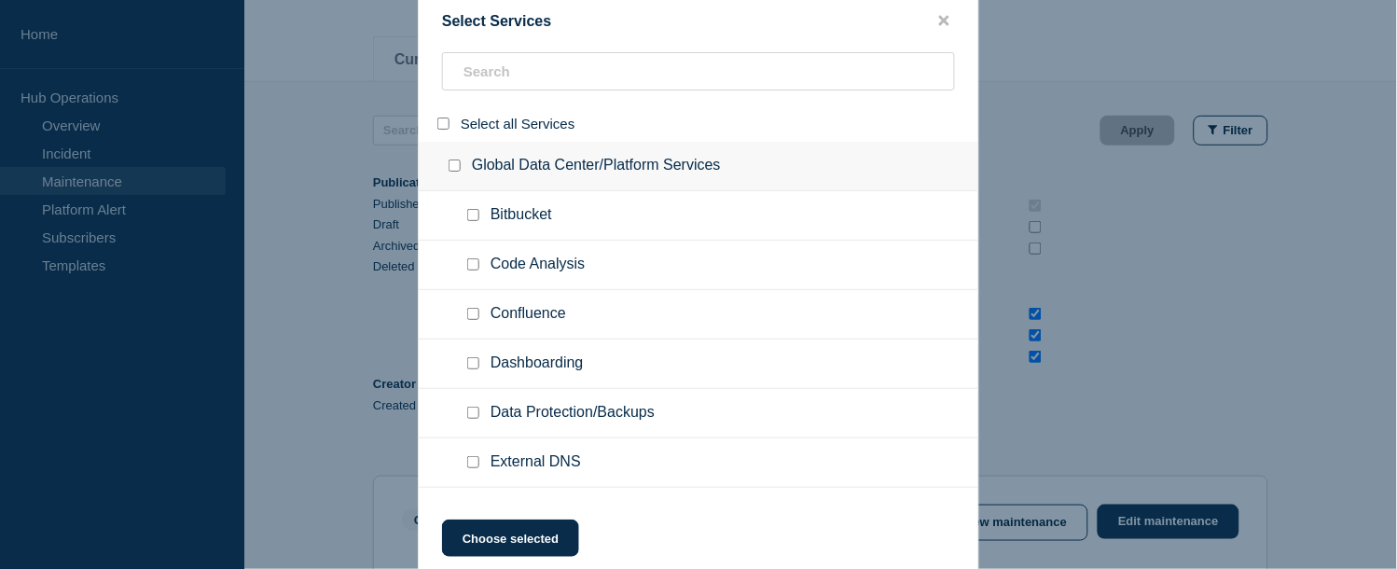
checkbox input "false"
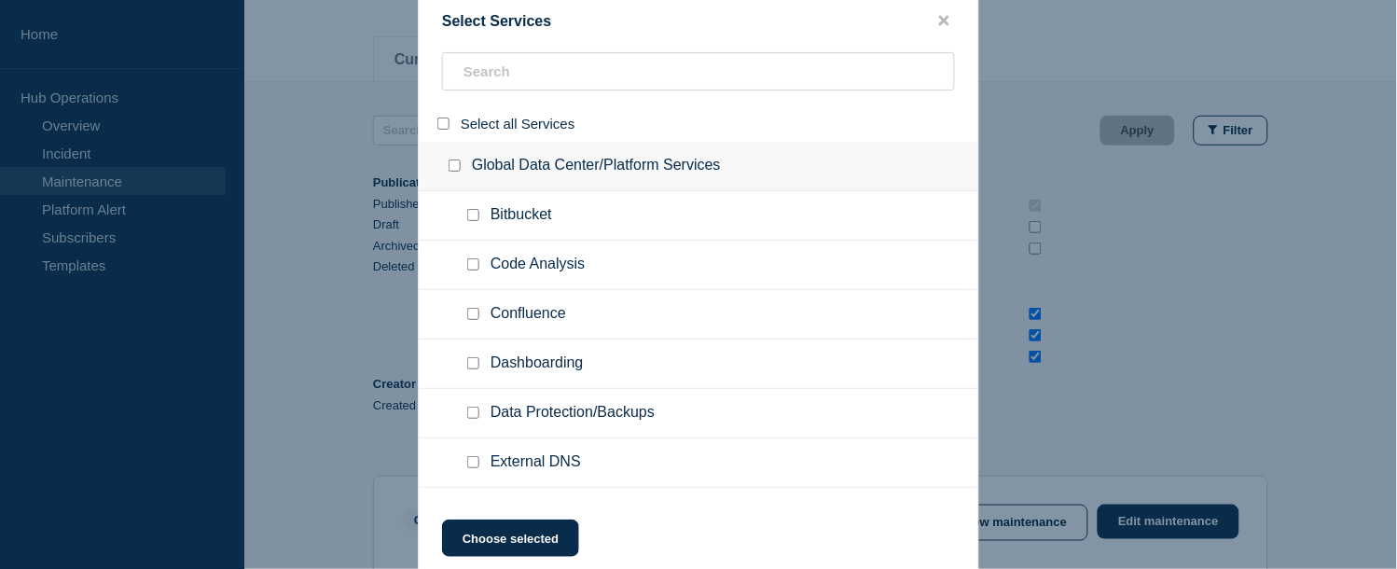
checkbox input "false"
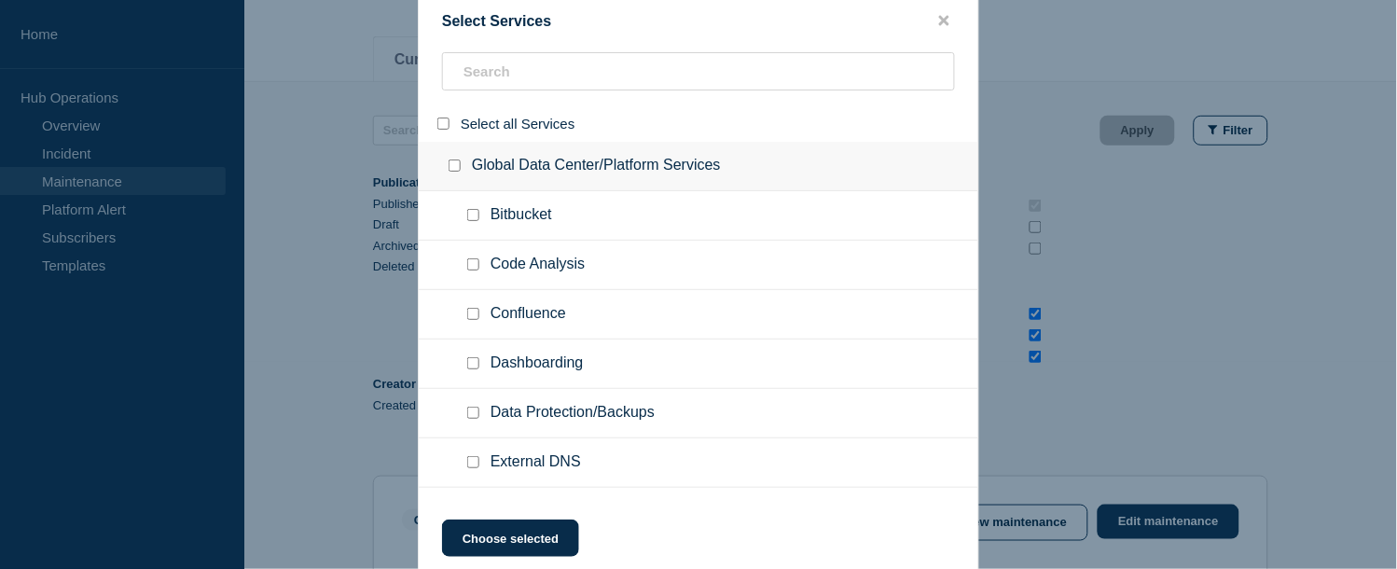
checkbox input "false"
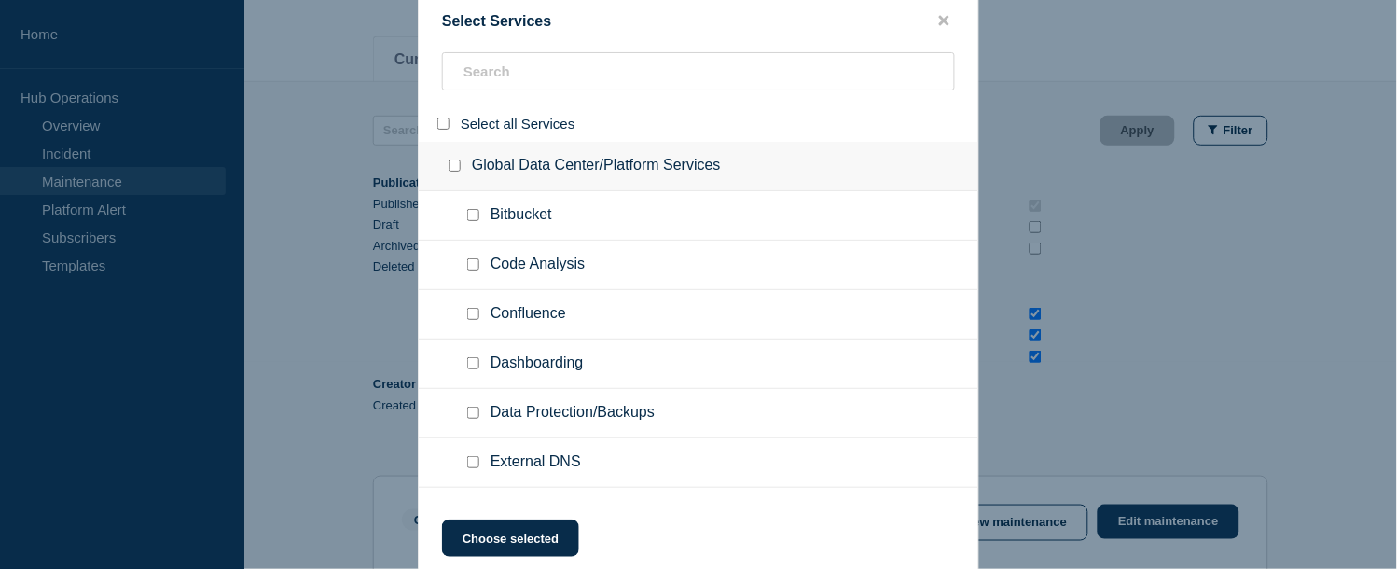
checkbox input "false"
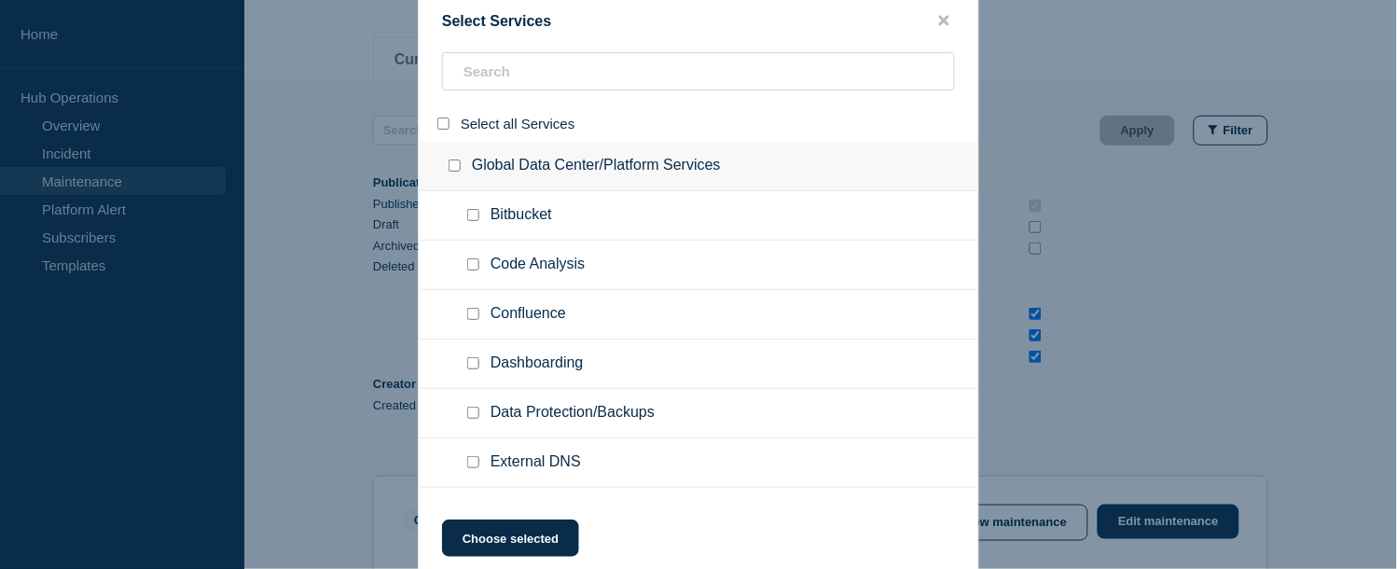
checkbox input "false"
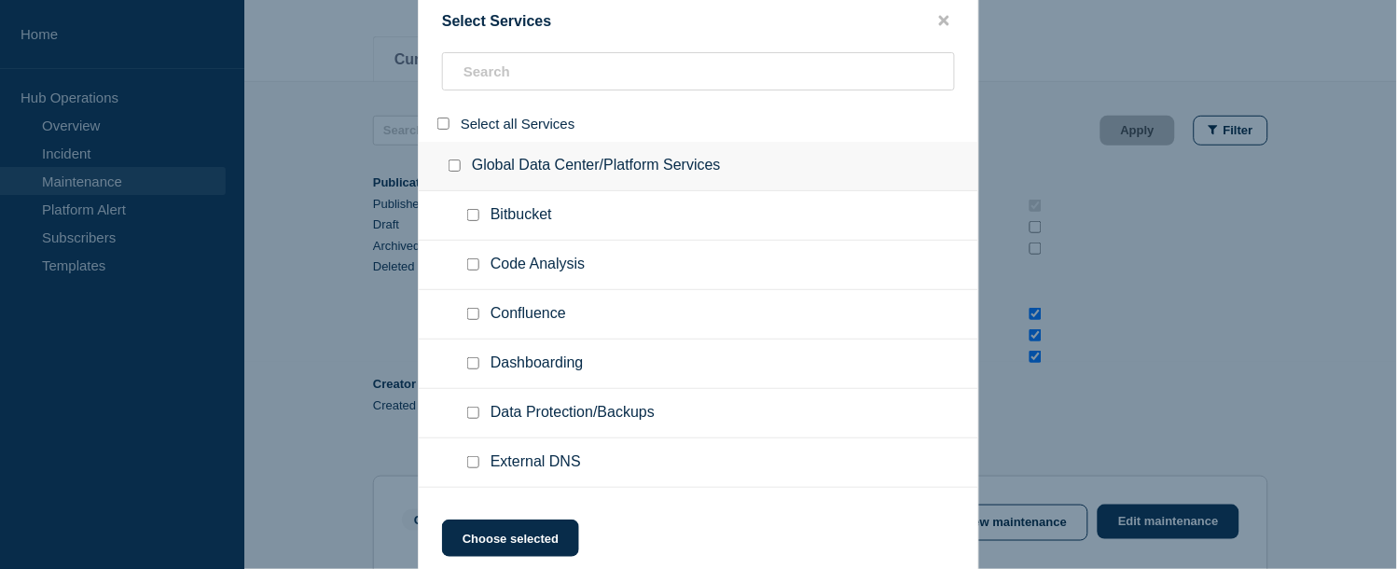
checkbox input "false"
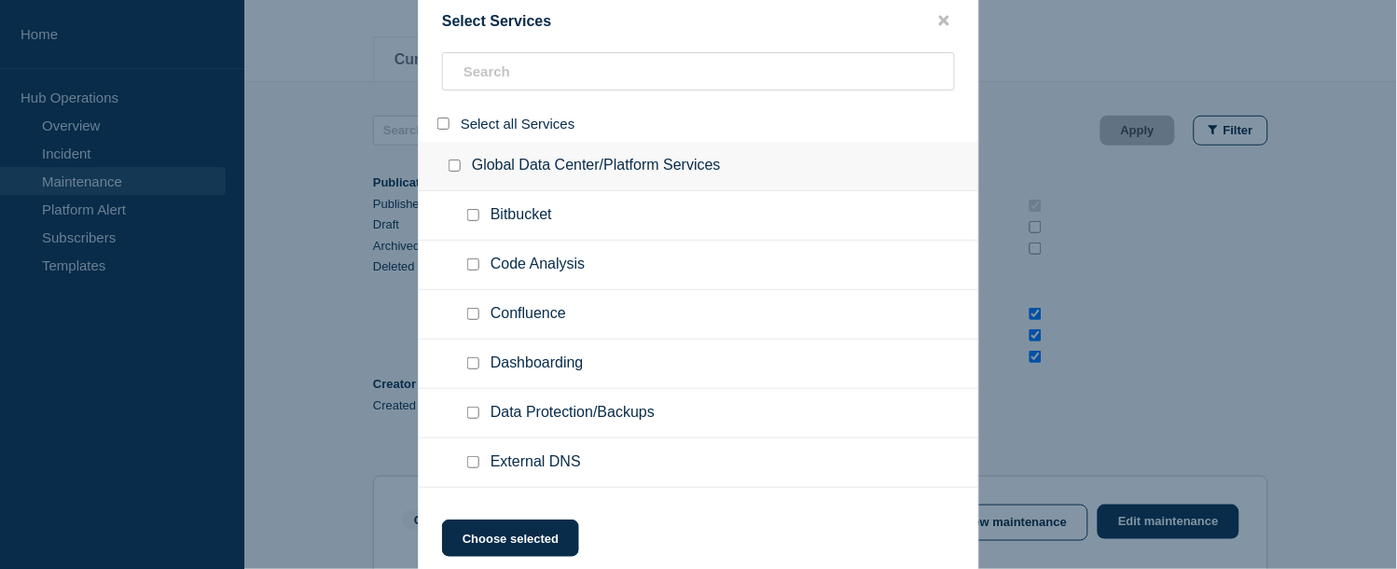
checkbox input "false"
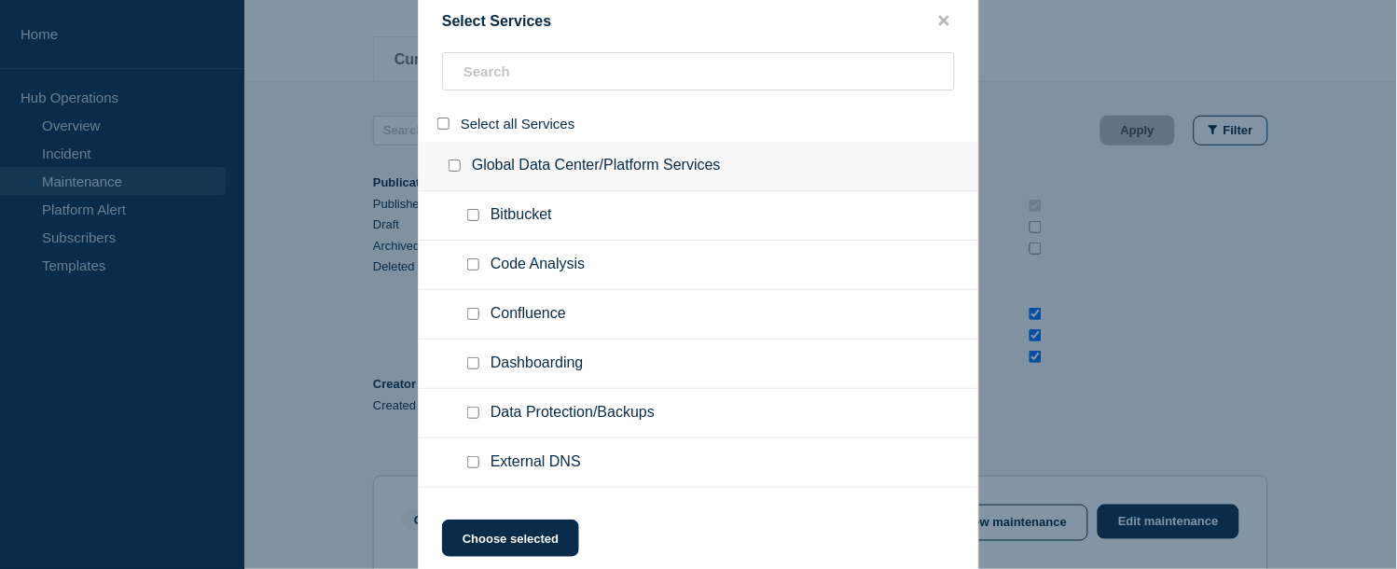
checkbox input "false"
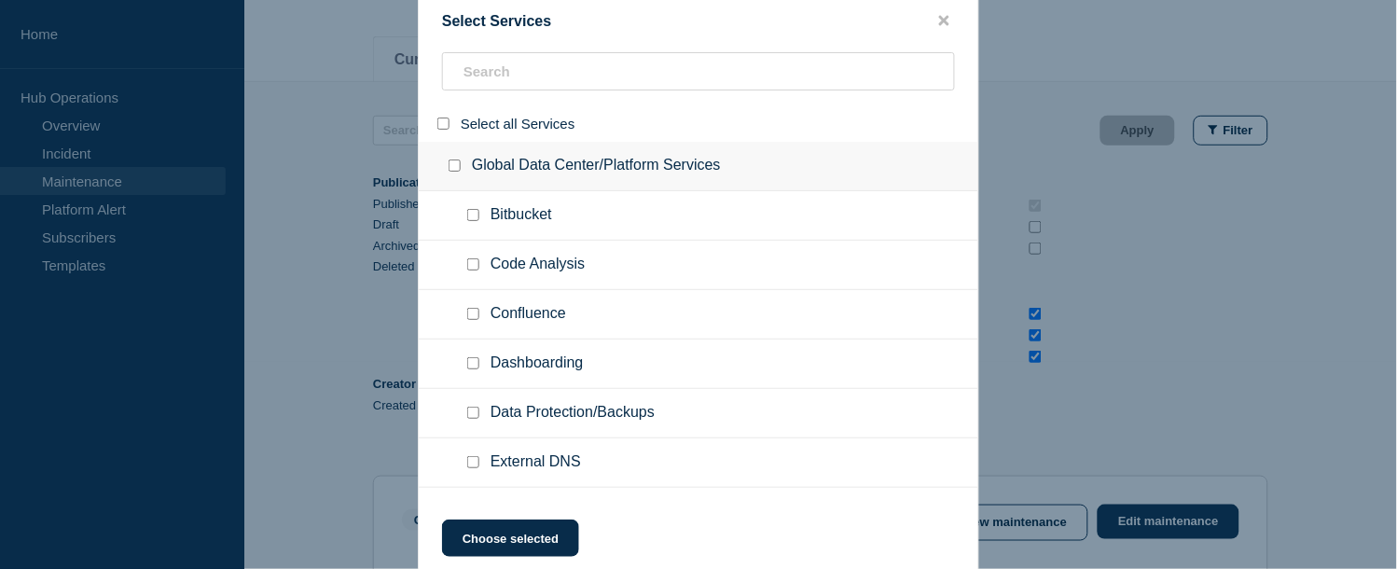
checkbox input "false"
click at [485, 75] on input "search" at bounding box center [698, 71] width 513 height 38
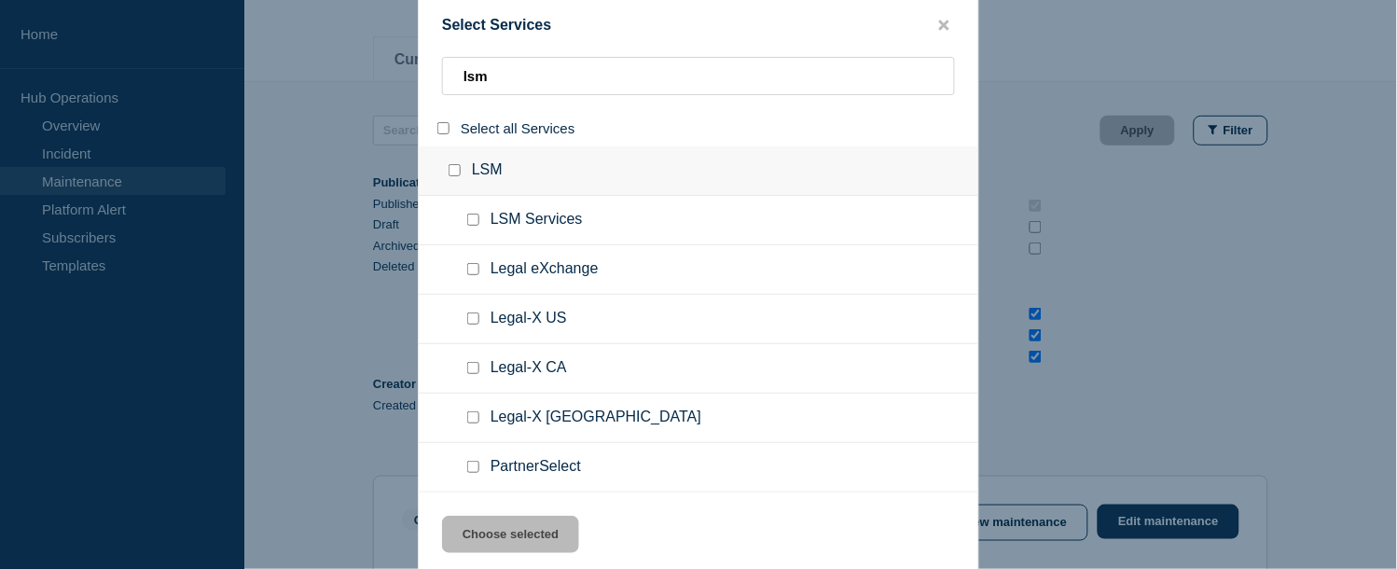
click at [450, 124] on div at bounding box center [447, 128] width 27 height 18
click at [445, 131] on input "select all" at bounding box center [443, 128] width 12 height 12
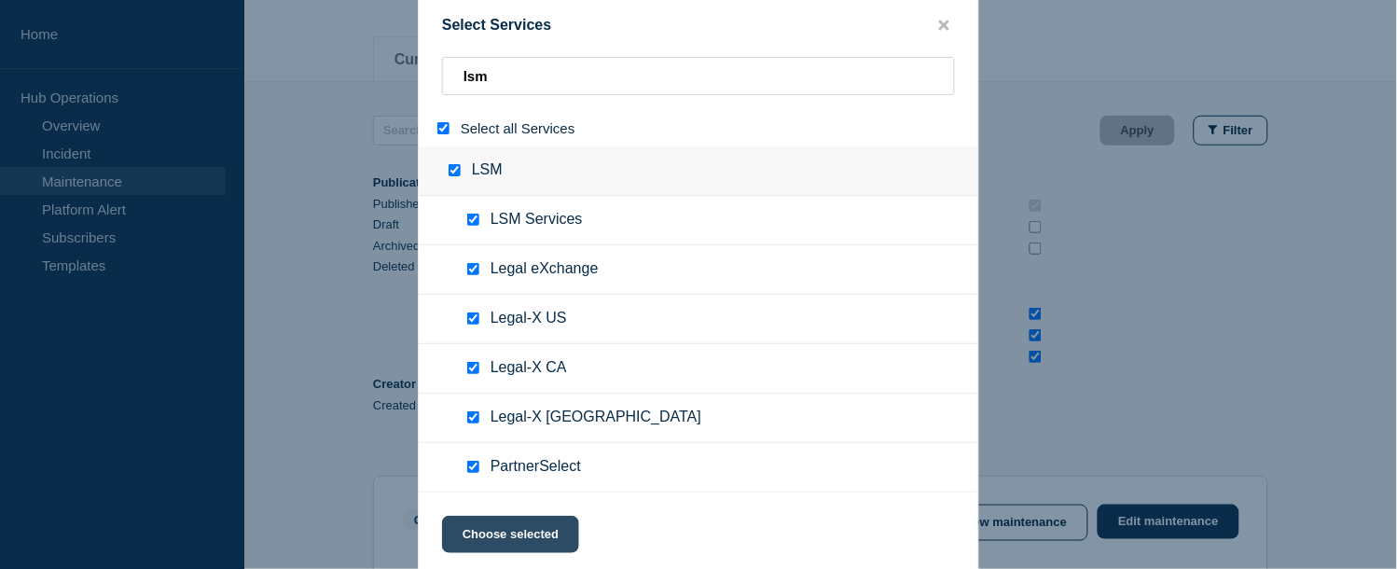
click at [519, 511] on button "Choose selected" at bounding box center [510, 534] width 137 height 37
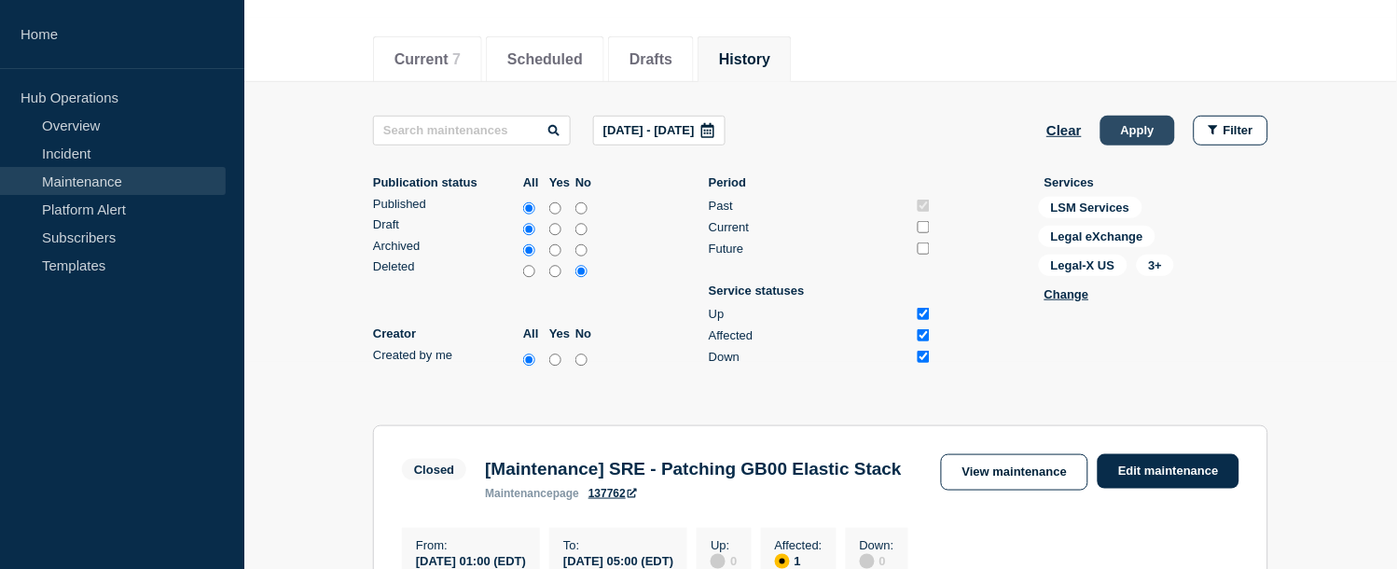
click at [1156, 129] on button "Apply" at bounding box center [1137, 131] width 75 height 30
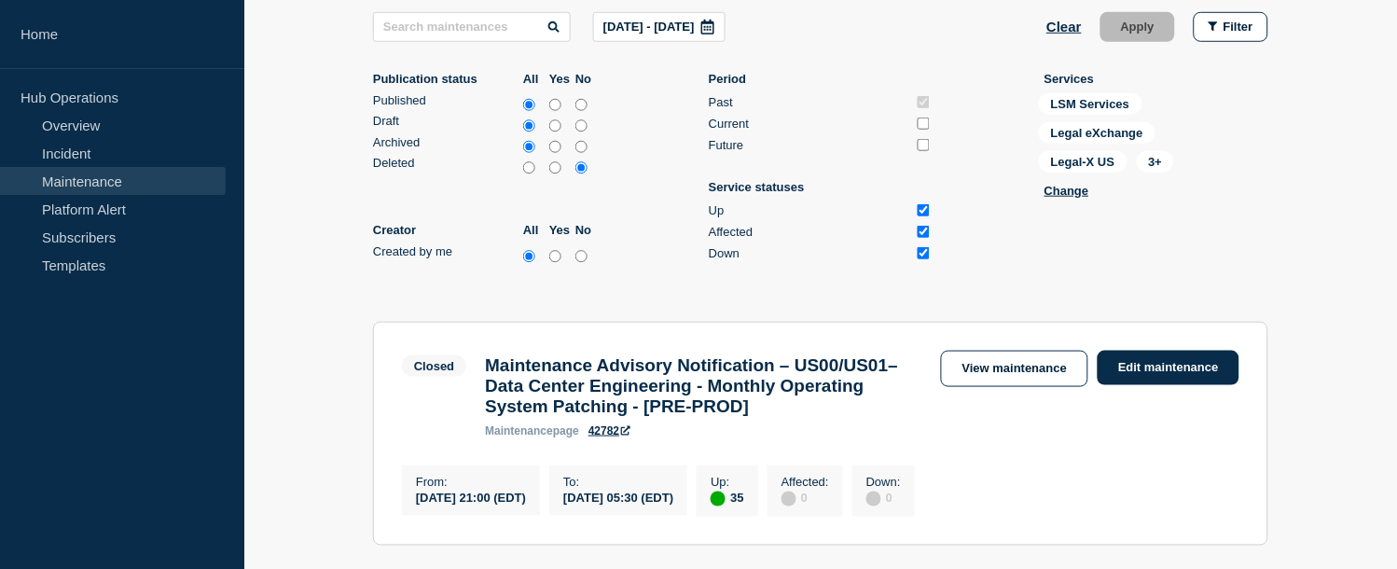
scroll to position [207, 0]
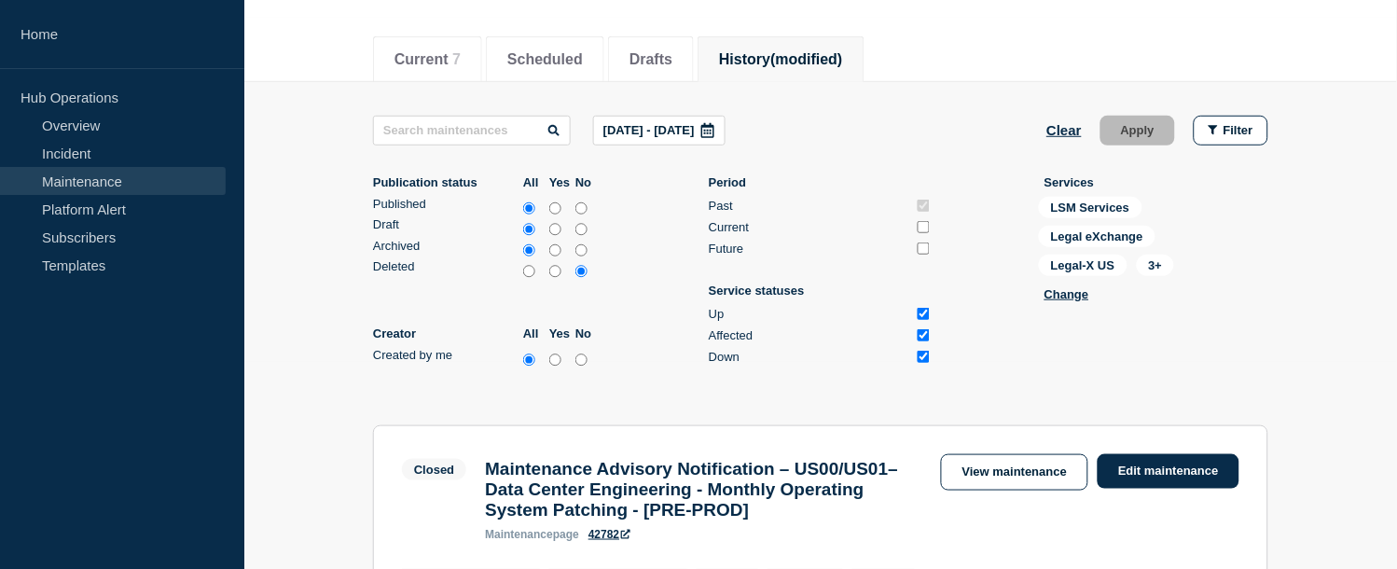
click at [714, 129] on icon at bounding box center [707, 130] width 13 height 15
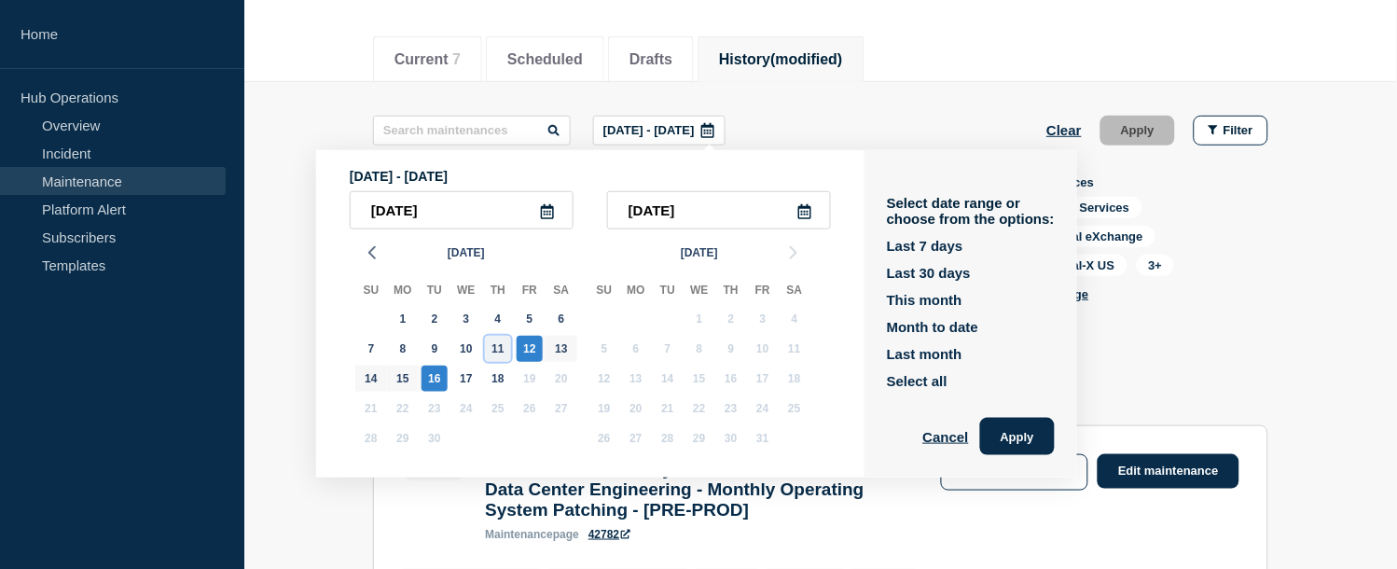
click at [491, 347] on div "11" at bounding box center [498, 349] width 26 height 26
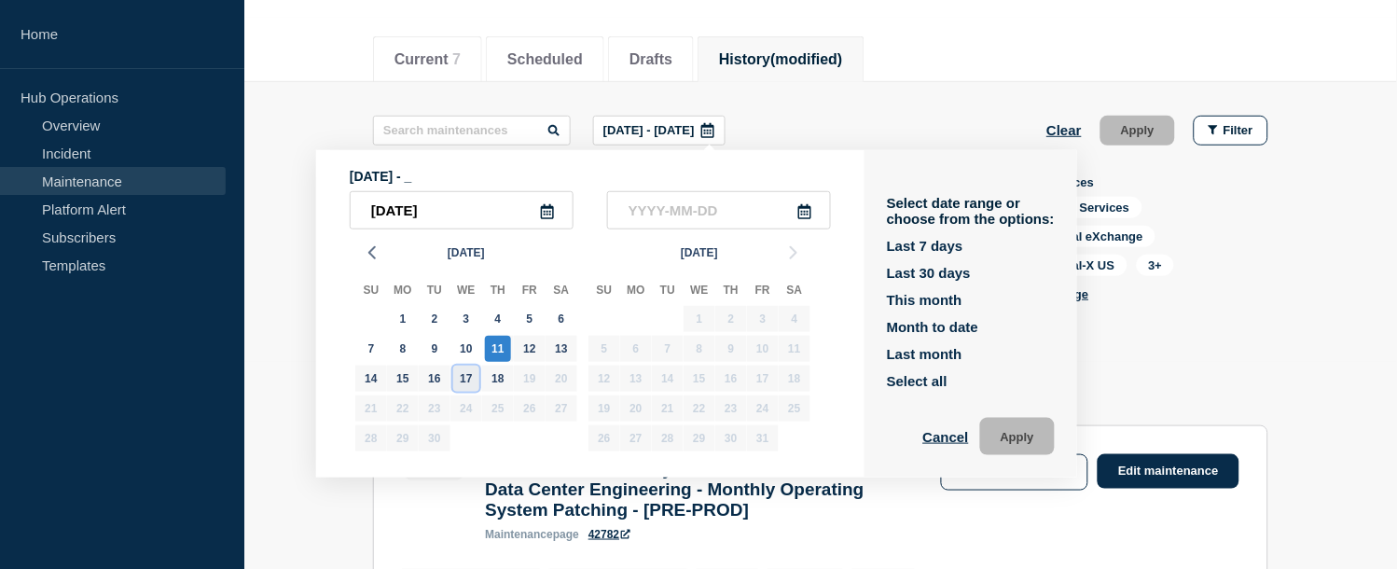
click at [460, 378] on div "17" at bounding box center [466, 379] width 26 height 26
click at [1048, 434] on button "Apply" at bounding box center [1017, 436] width 75 height 37
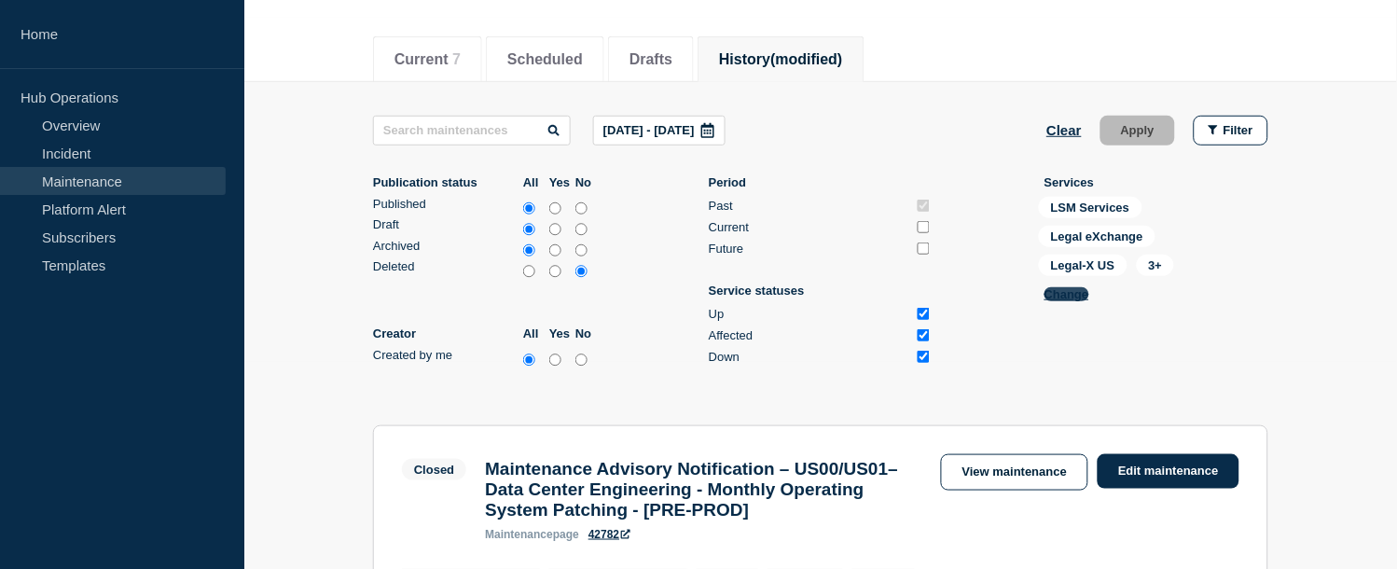
click at [1073, 291] on button "Change" at bounding box center [1066, 294] width 45 height 14
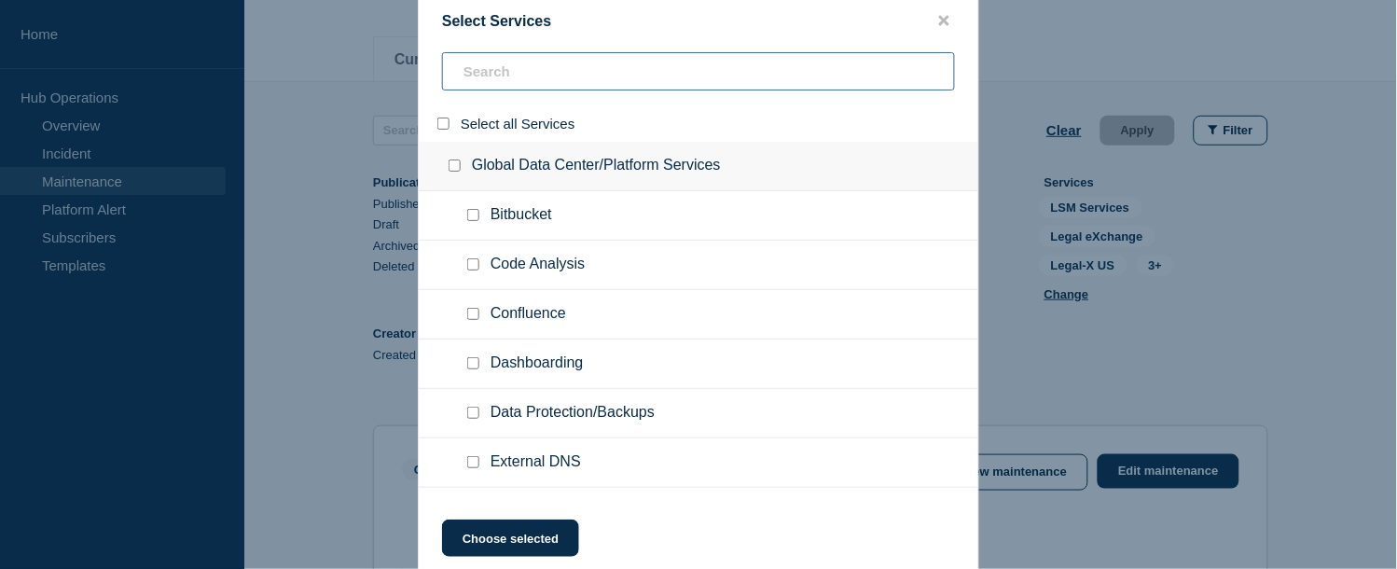
click at [490, 79] on input "search" at bounding box center [698, 71] width 513 height 38
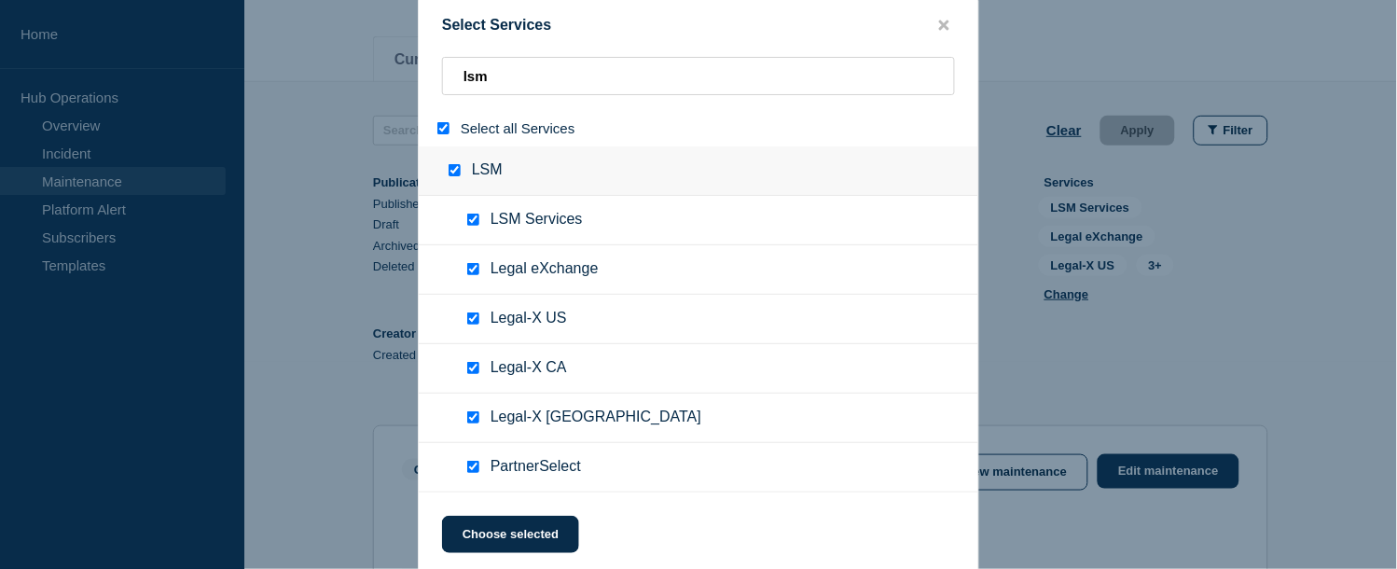
click at [440, 129] on input "select all" at bounding box center [443, 128] width 12 height 12
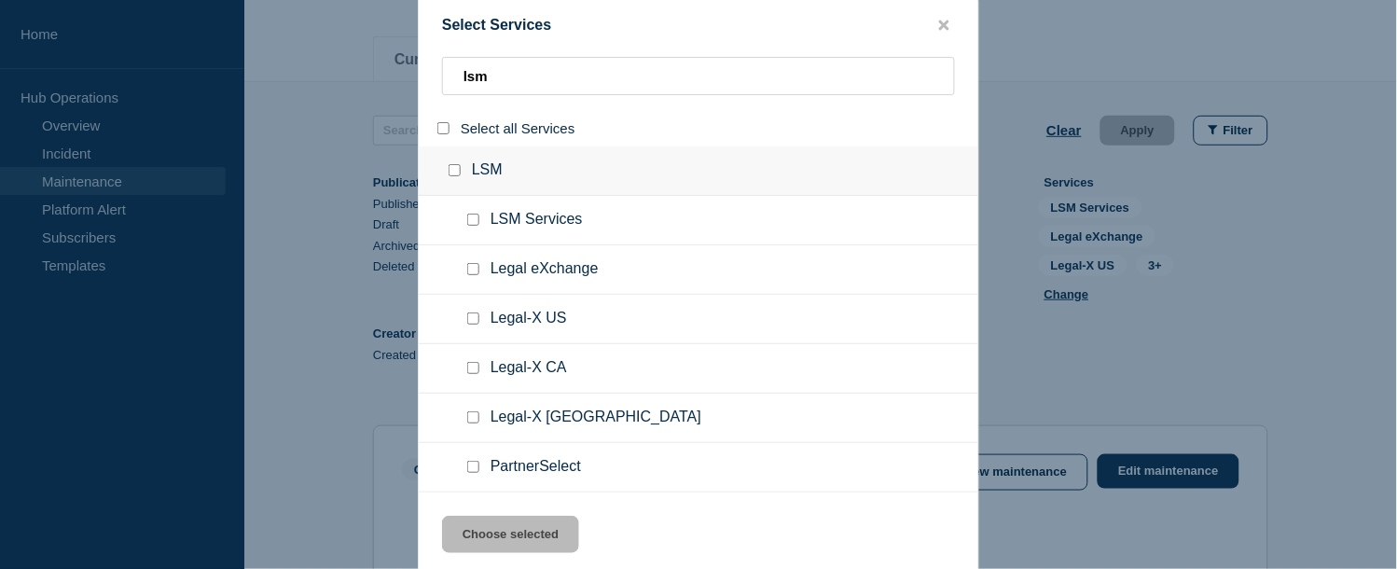
click at [440, 129] on input "select all" at bounding box center [443, 128] width 12 height 12
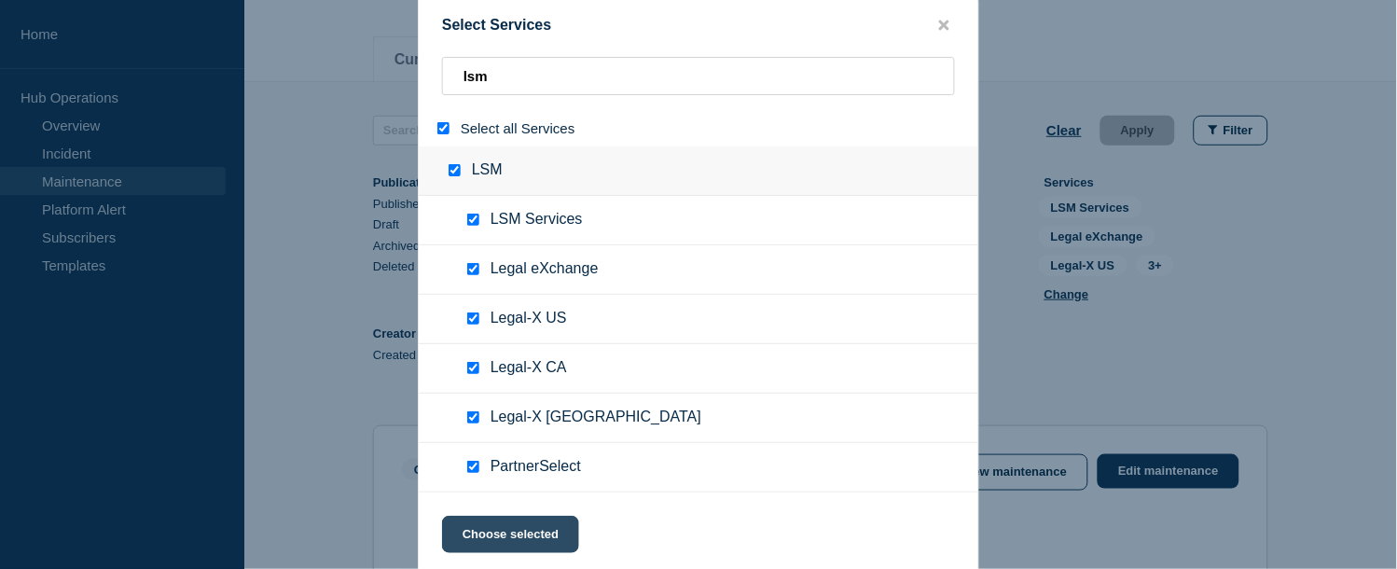
click at [527, 511] on button "Choose selected" at bounding box center [510, 534] width 137 height 37
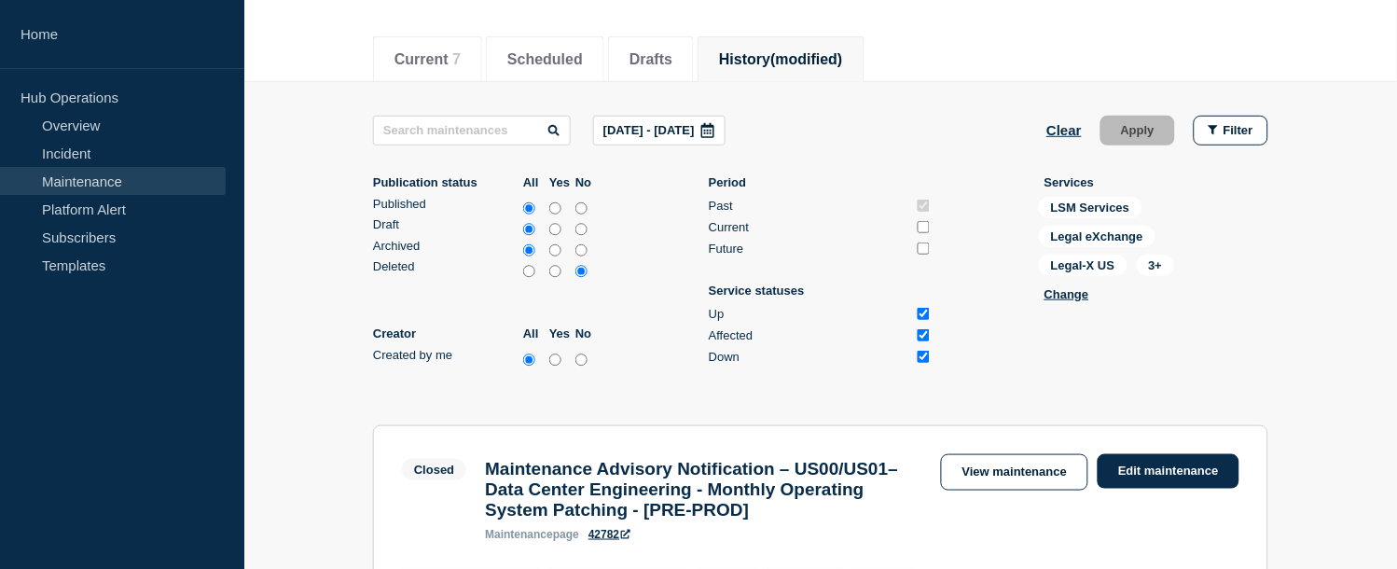
click at [1257, 254] on ul "LSM Services Legal eXchange Legal-X US 3+ Change" at bounding box center [1156, 253] width 224 height 112
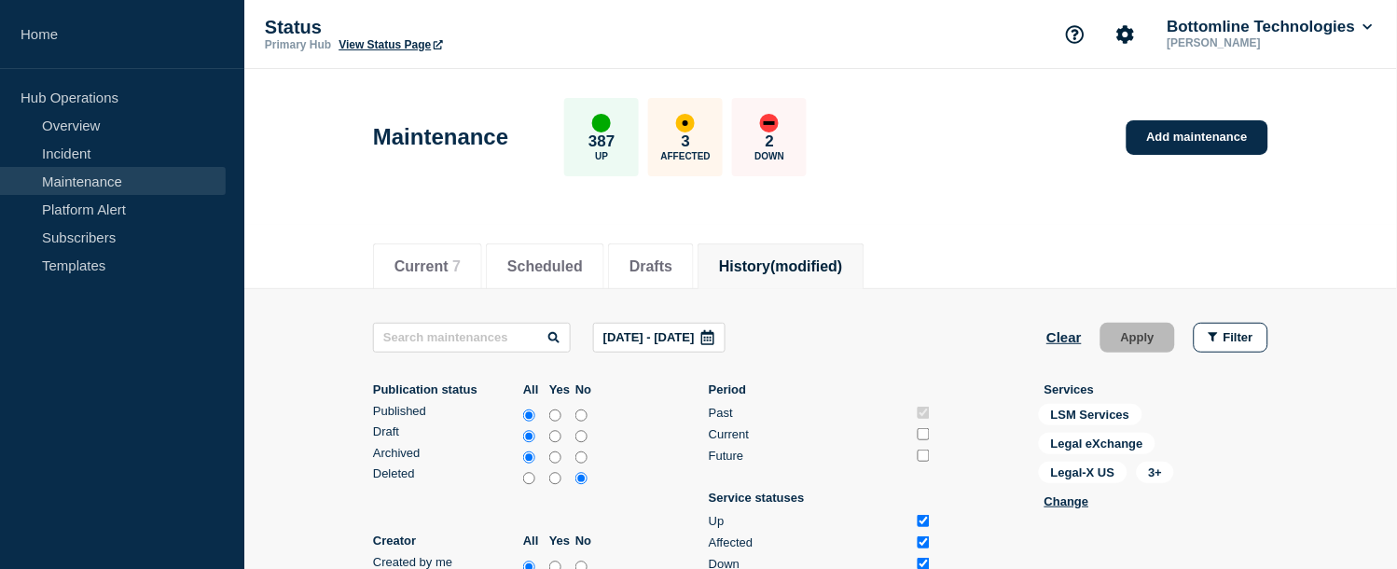
scroll to position [207, 0]
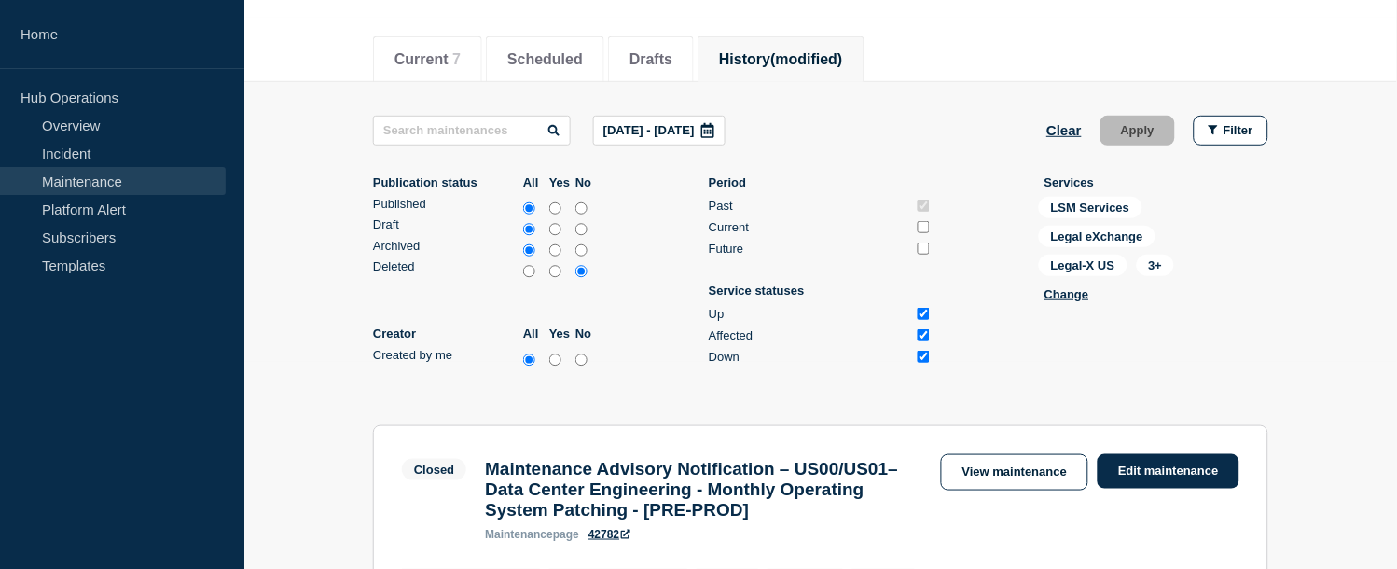
click at [929, 314] on input "Up" at bounding box center [924, 314] width 12 height 12
click at [1136, 136] on button "Apply" at bounding box center [1137, 131] width 75 height 30
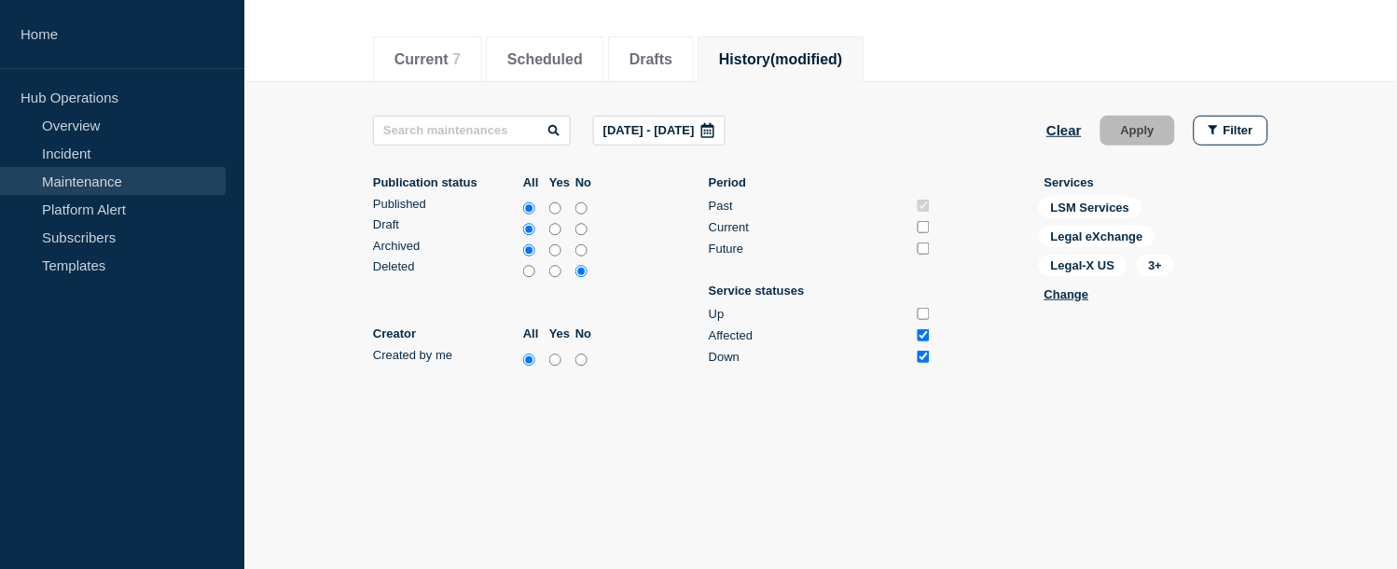
click at [920, 309] on input "Up" at bounding box center [924, 314] width 12 height 12
click at [1123, 125] on button "Apply" at bounding box center [1137, 131] width 75 height 30
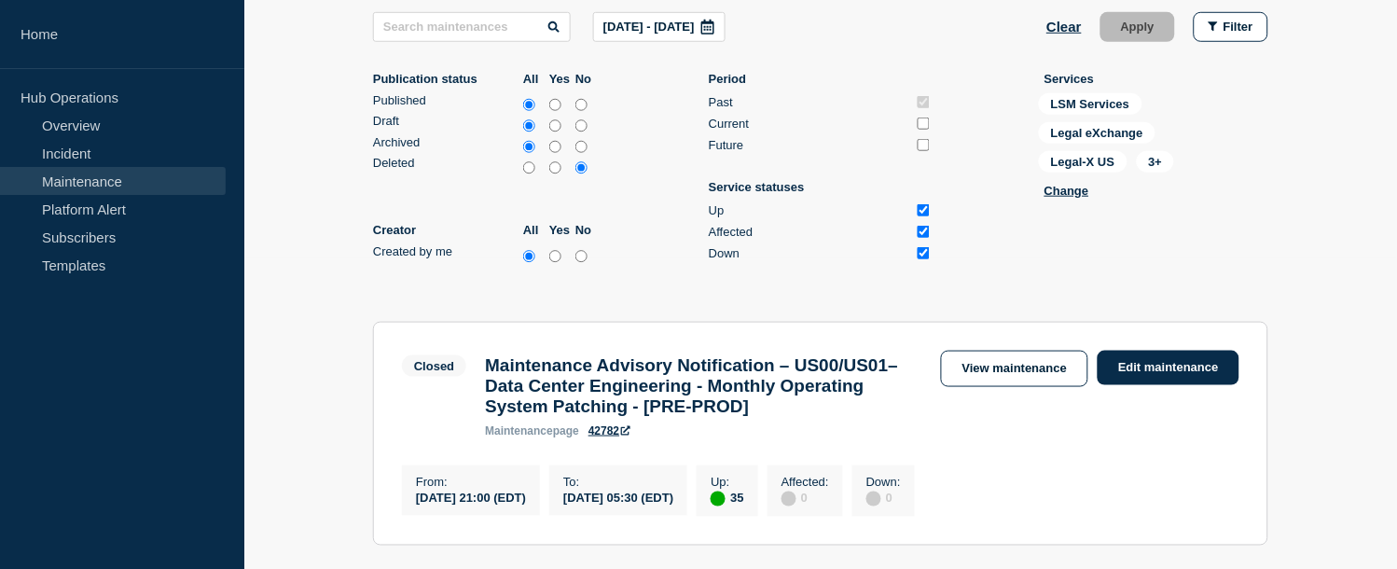
scroll to position [104, 0]
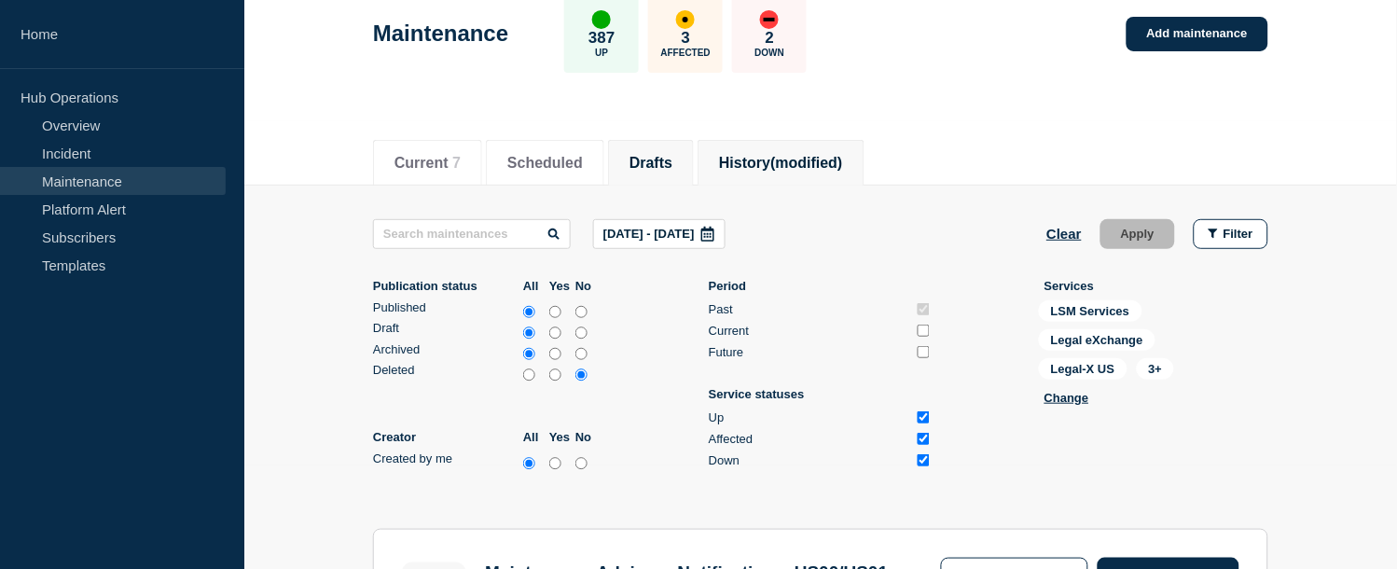
click at [665, 174] on li "Drafts" at bounding box center [651, 163] width 86 height 46
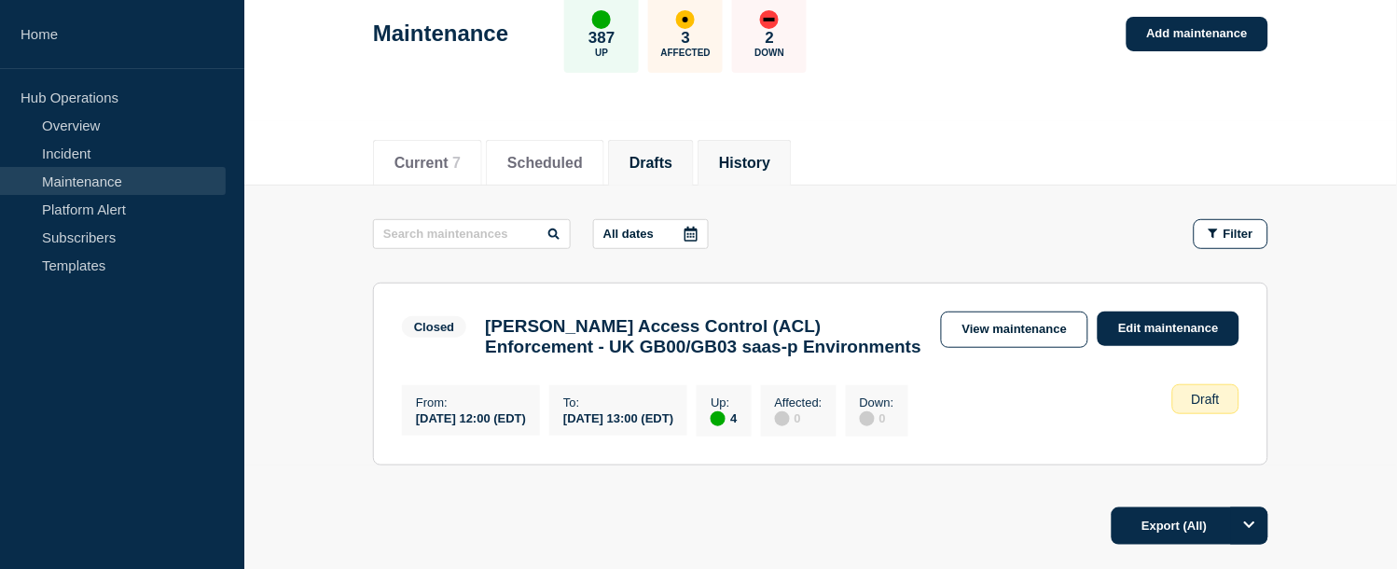
click at [765, 159] on button "History" at bounding box center [744, 163] width 51 height 17
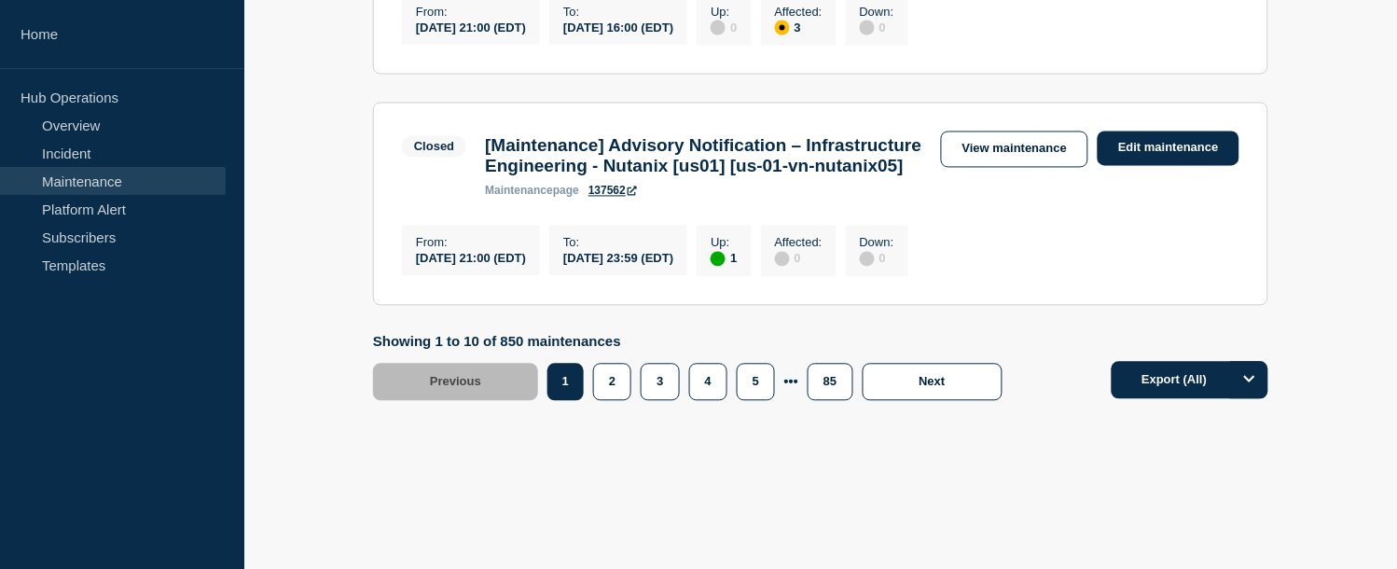
scroll to position [2593, 0]
click at [707, 385] on button "4" at bounding box center [708, 382] width 38 height 37
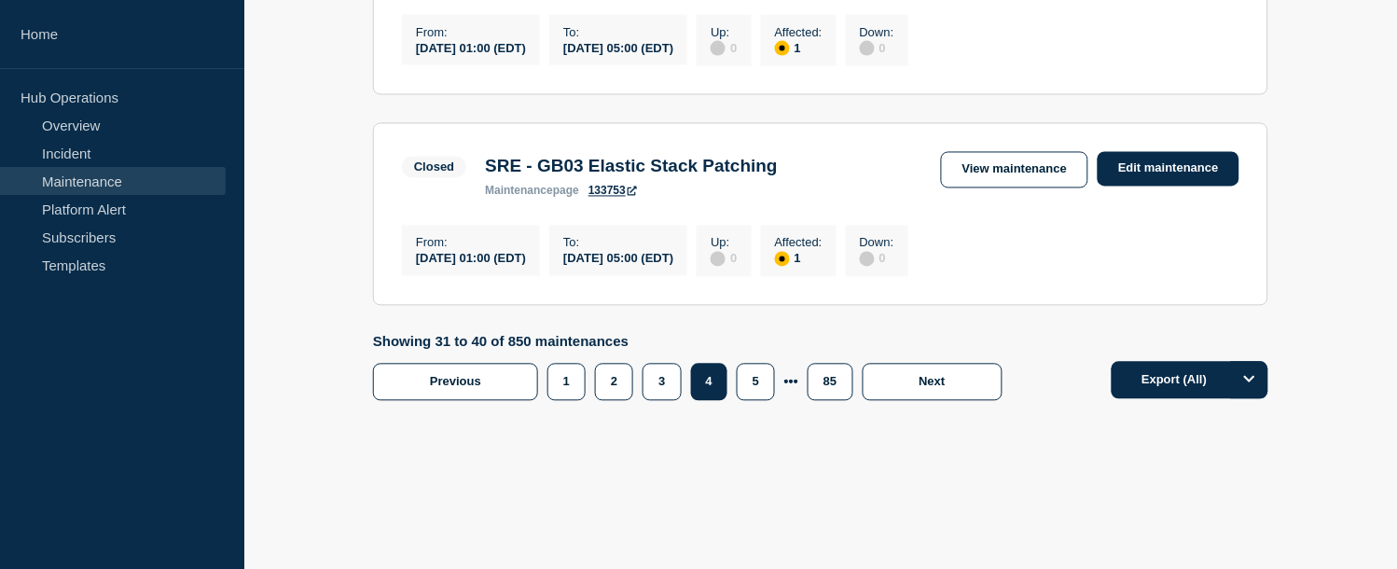
scroll to position [2518, 0]
click at [670, 384] on button "3" at bounding box center [662, 382] width 38 height 37
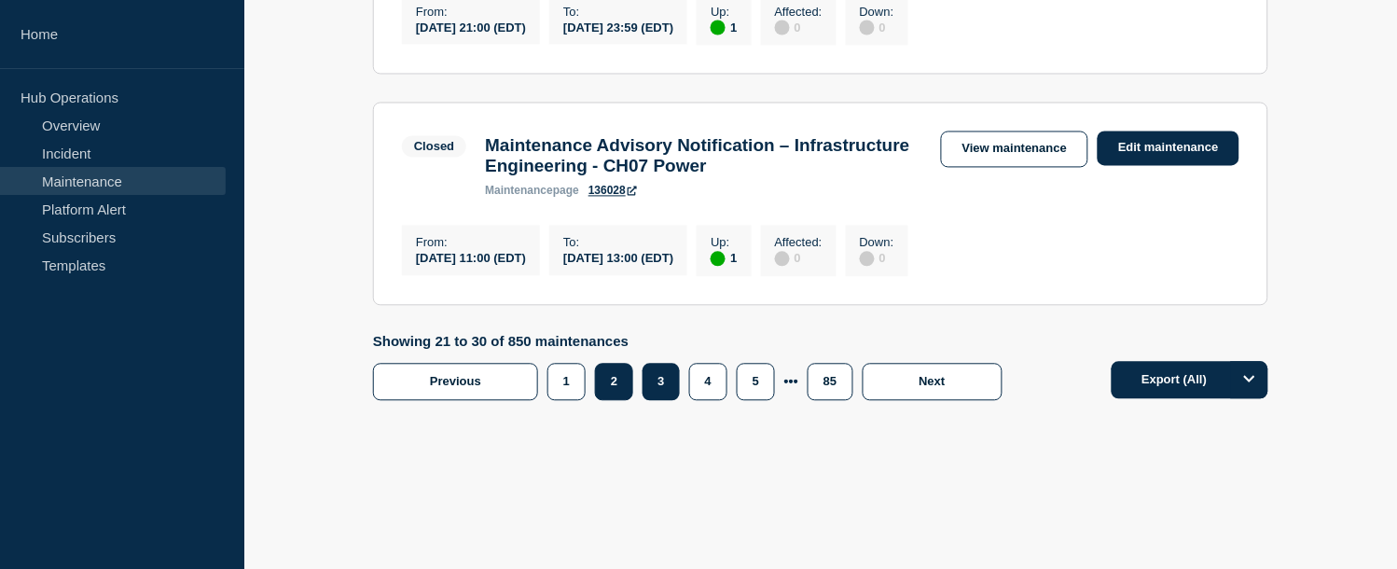
click at [621, 401] on button "2" at bounding box center [614, 382] width 38 height 37
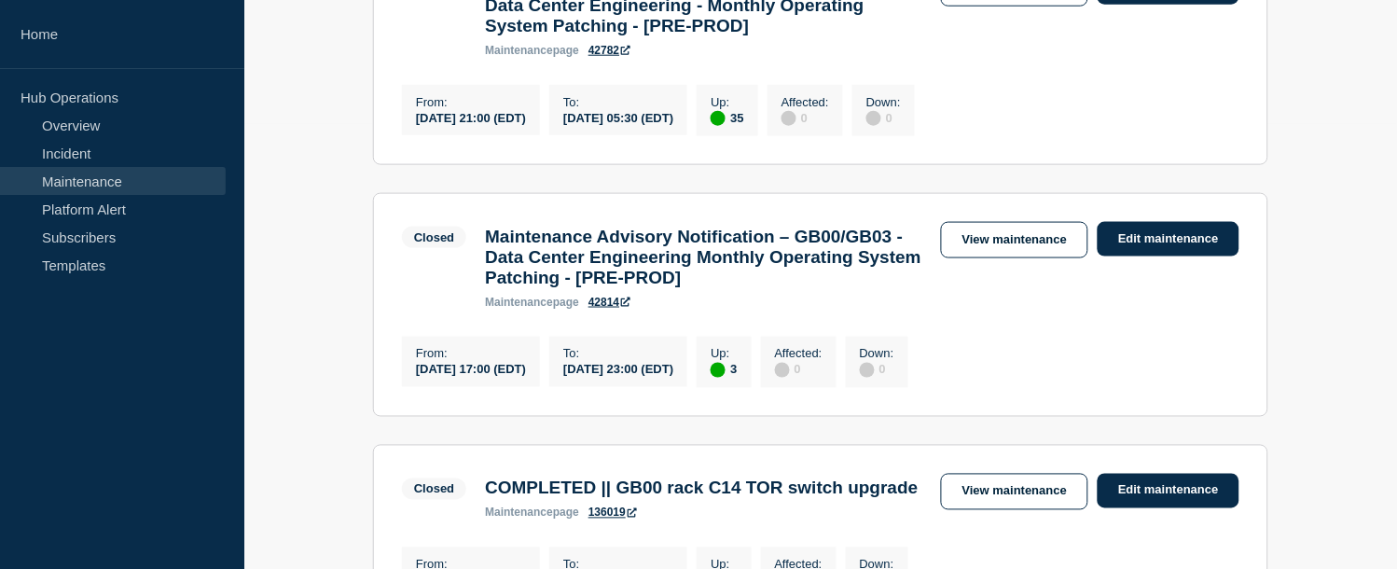
scroll to position [238, 0]
